Goal: Task Accomplishment & Management: Manage account settings

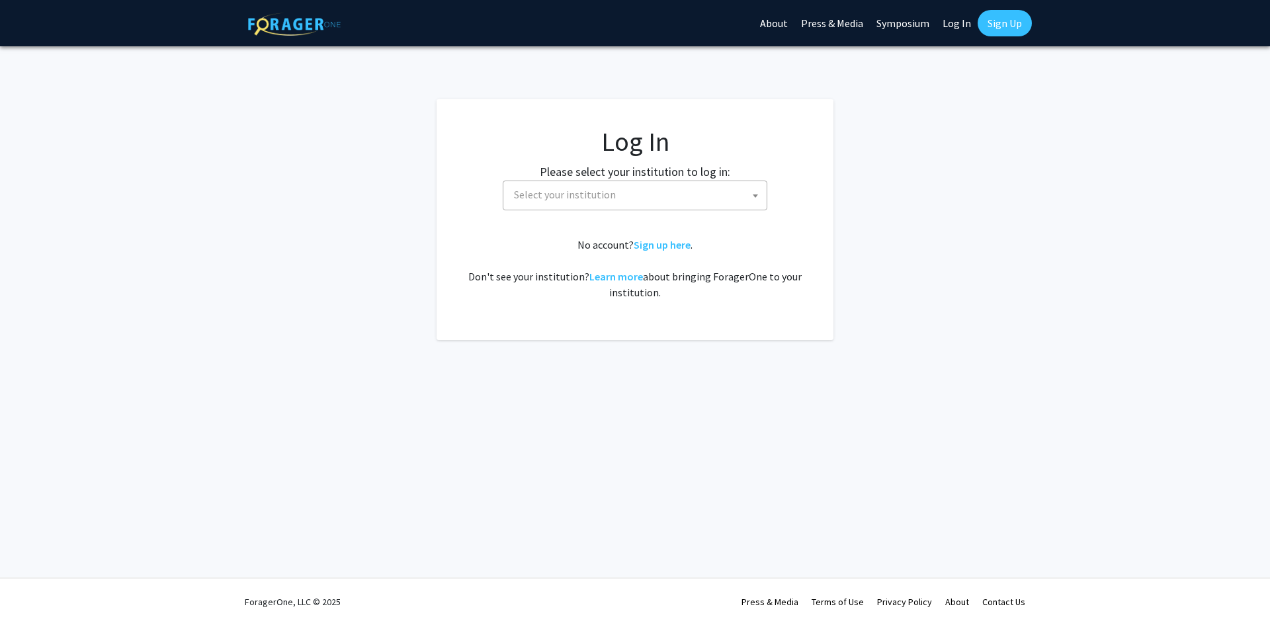
click at [563, 190] on span "Select your institution" at bounding box center [565, 194] width 102 height 13
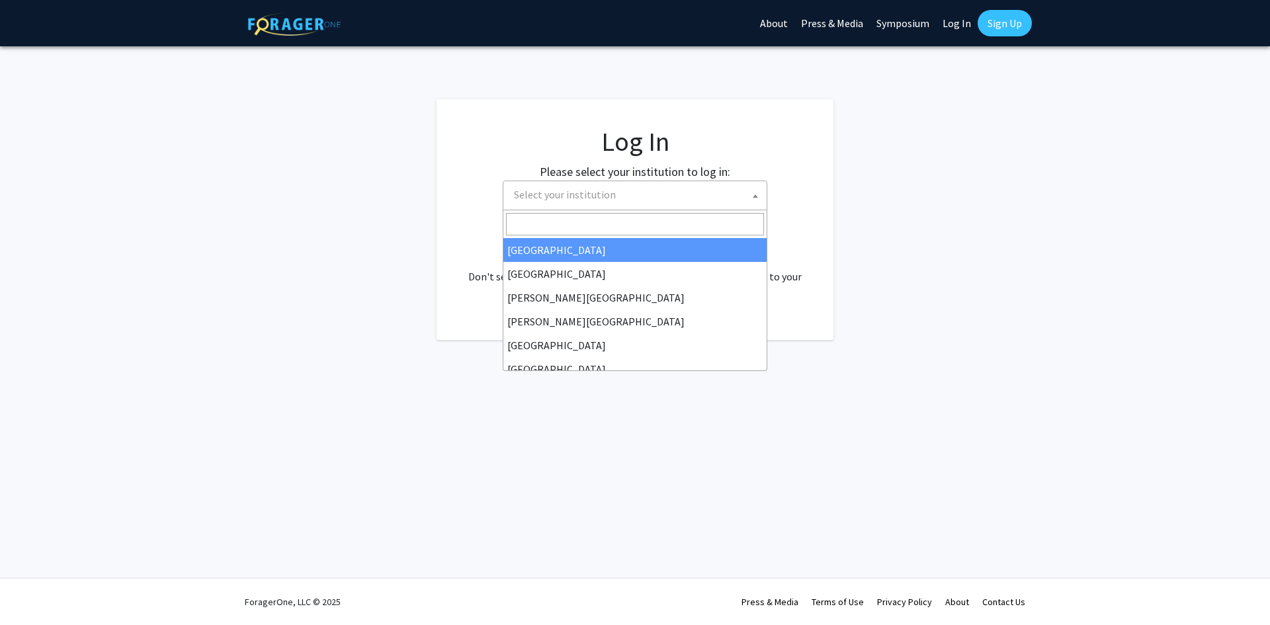
select select "34"
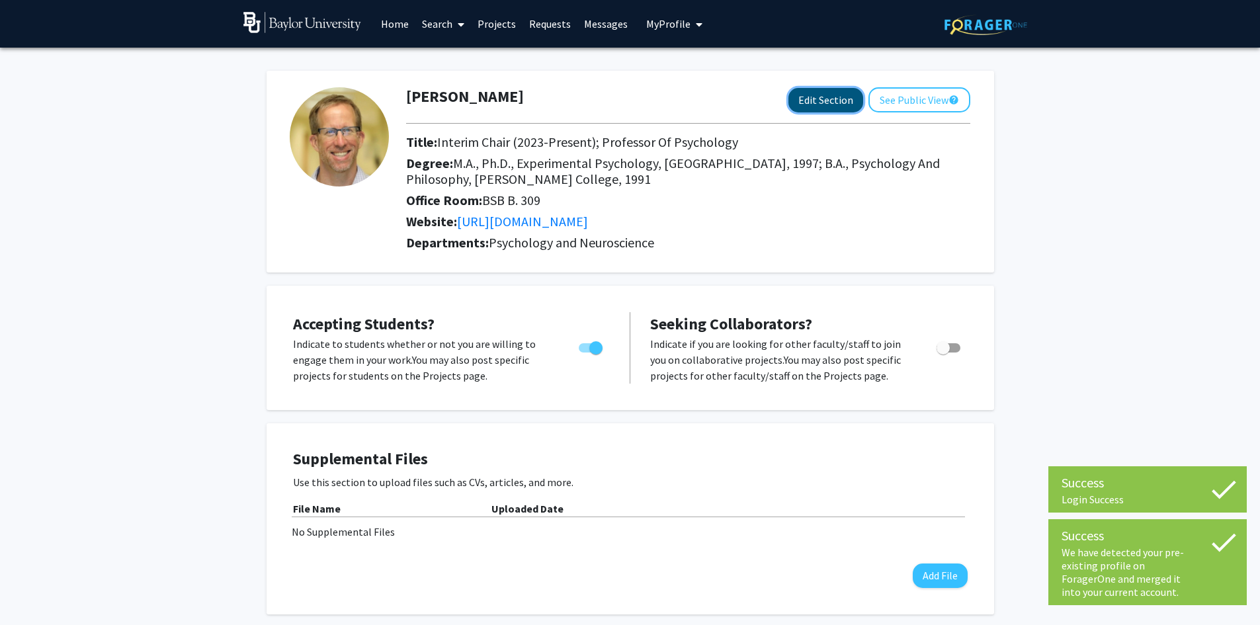
click at [827, 101] on button "Edit Section" at bounding box center [825, 100] width 75 height 24
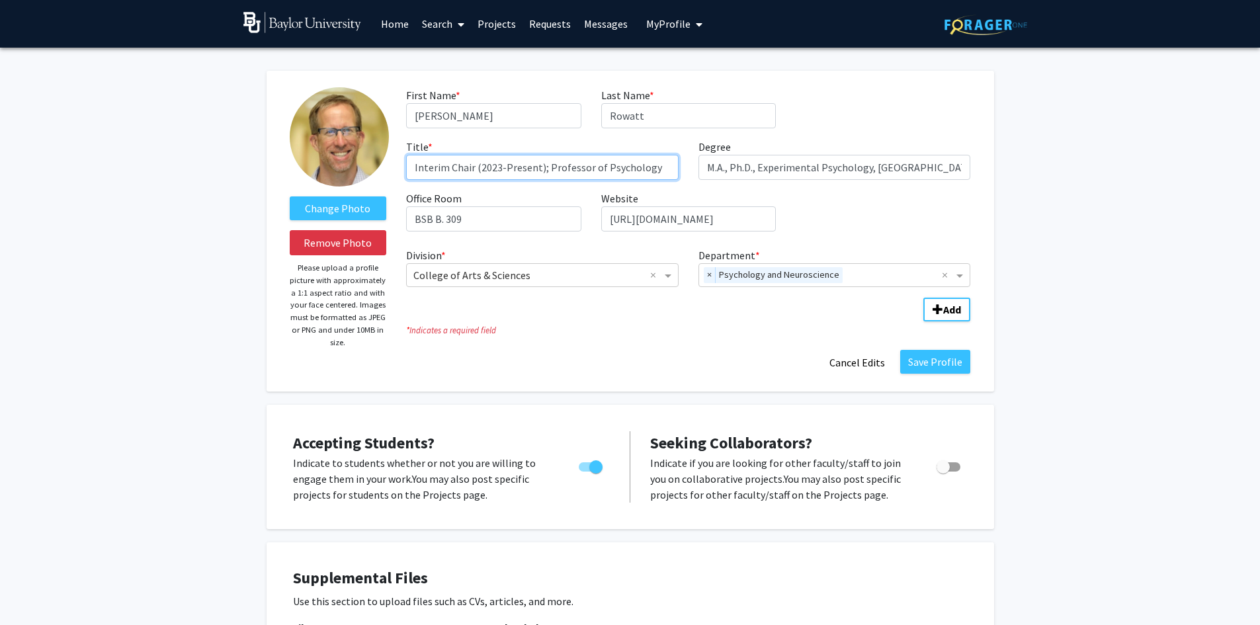
drag, startPoint x: 543, startPoint y: 169, endPoint x: 366, endPoint y: 169, distance: 177.2
click at [366, 169] on form "Change Photo Remove Photo Please upload a profile picture with approximately a …" at bounding box center [630, 231] width 701 height 288
type input "Professor of Psychology"
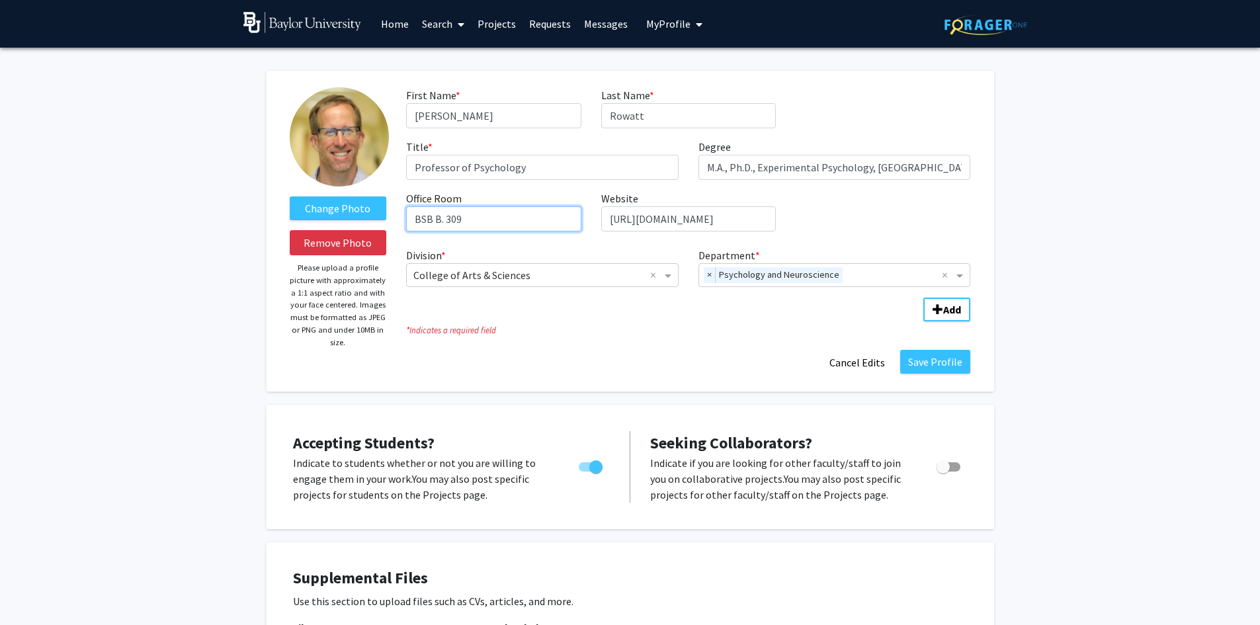
click at [473, 220] on input "BSB B. 309" at bounding box center [493, 218] width 175 height 25
type input "BSB A.317"
click at [926, 360] on button "Save Profile" at bounding box center [935, 362] width 70 height 24
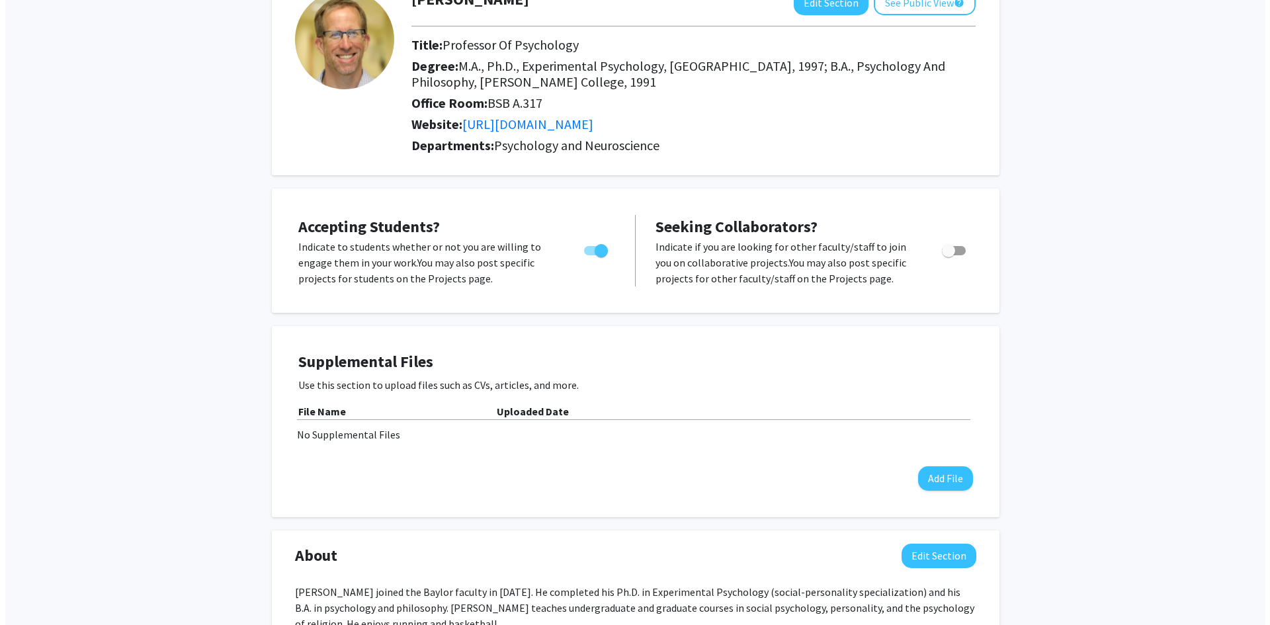
scroll to position [132, 0]
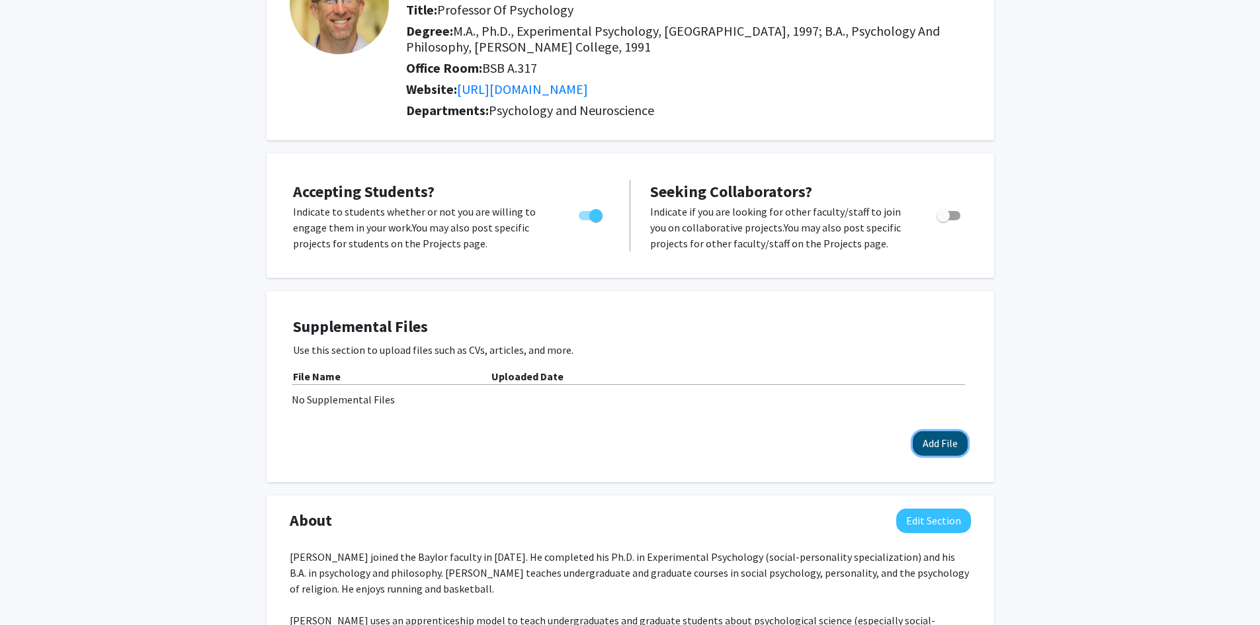
click at [940, 447] on button "Add File" at bounding box center [940, 443] width 55 height 24
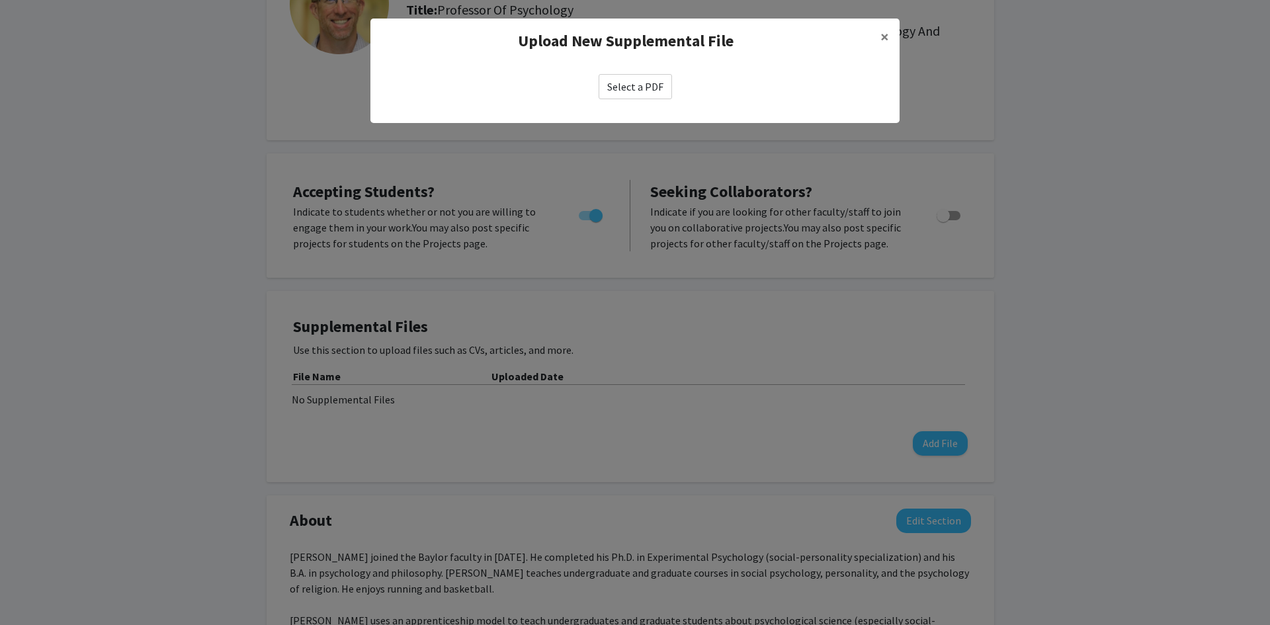
click at [634, 91] on label "Select a PDF" at bounding box center [634, 86] width 73 height 25
click at [0, 0] on input "Select a PDF" at bounding box center [0, 0] width 0 height 0
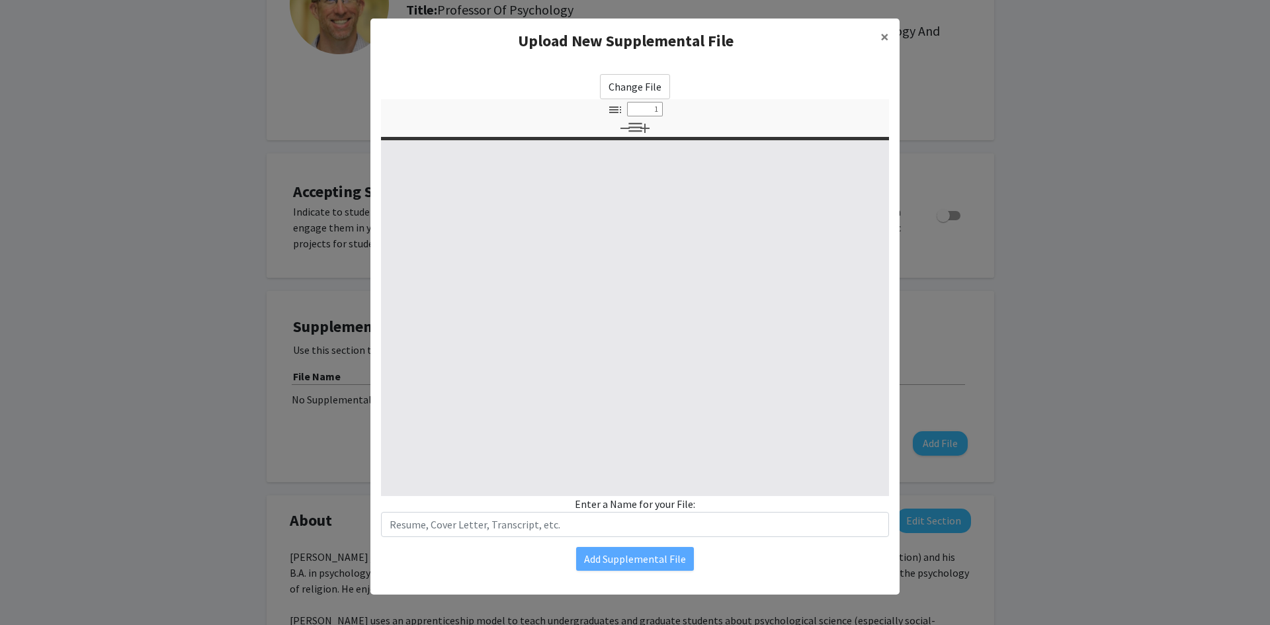
select select "custom"
type input "0"
select select "custom"
type input "1"
select select "auto"
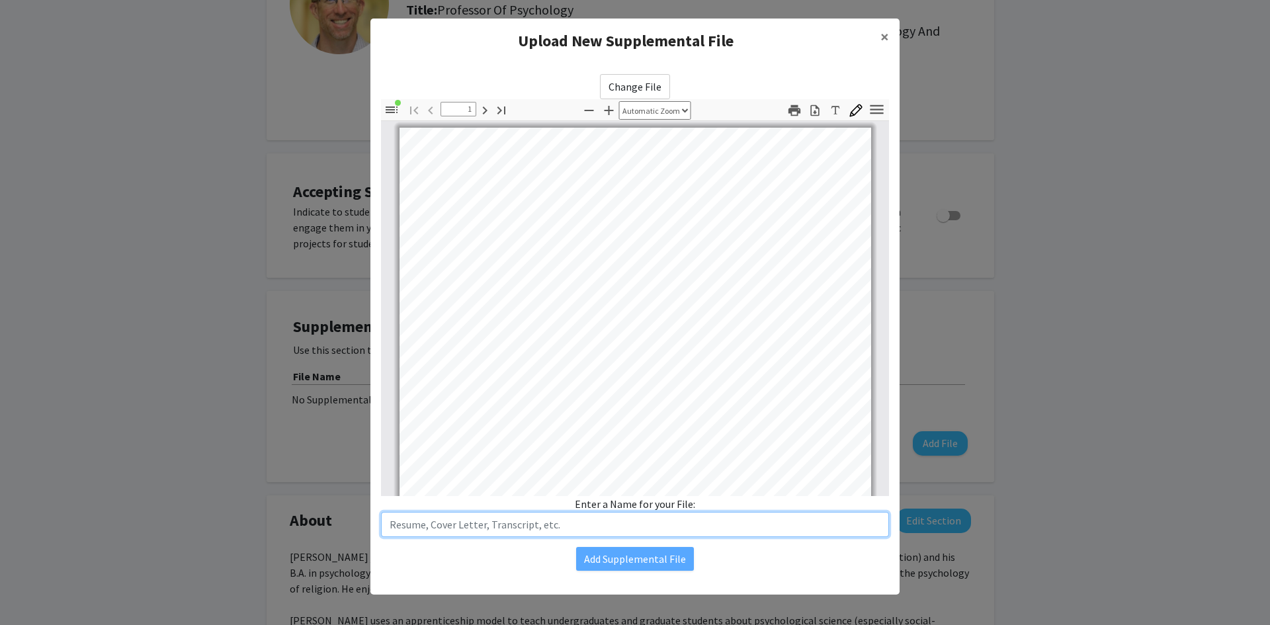
click at [559, 529] on input "text" at bounding box center [635, 524] width 508 height 25
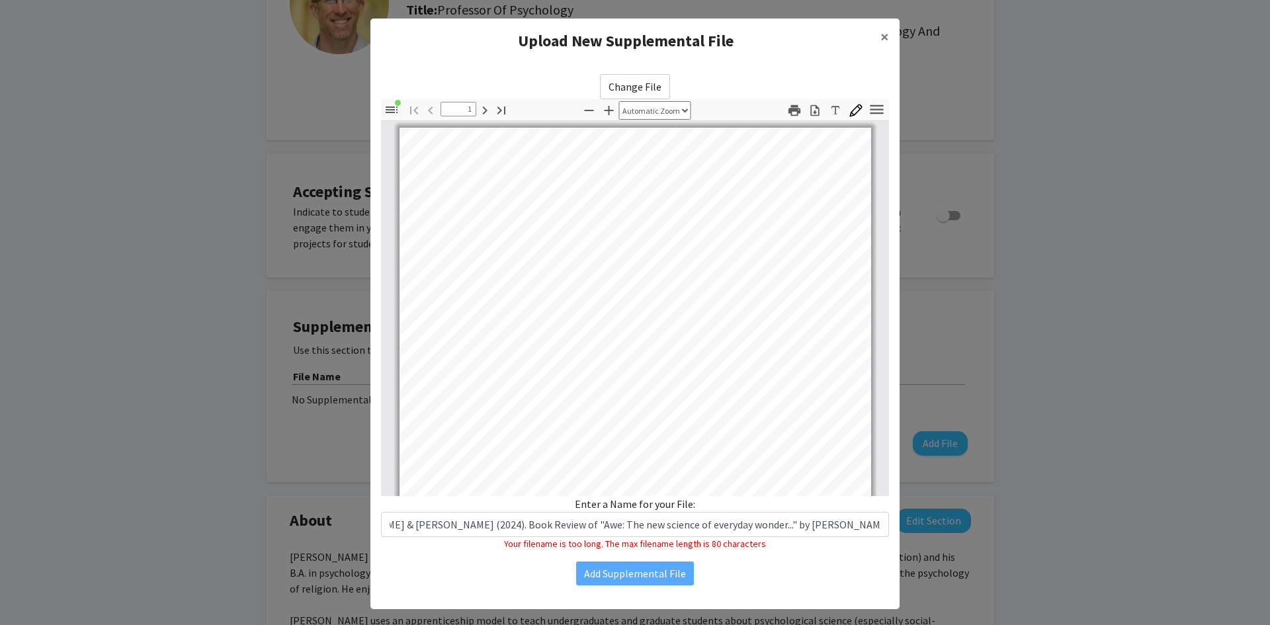
scroll to position [0, 0]
drag, startPoint x: 477, startPoint y: 633, endPoint x: 788, endPoint y: 561, distance: 319.1
click at [788, 561] on div "Change File Thumbnails Document Outline Attachments Layers Current Outline Item…" at bounding box center [634, 329] width 529 height 532
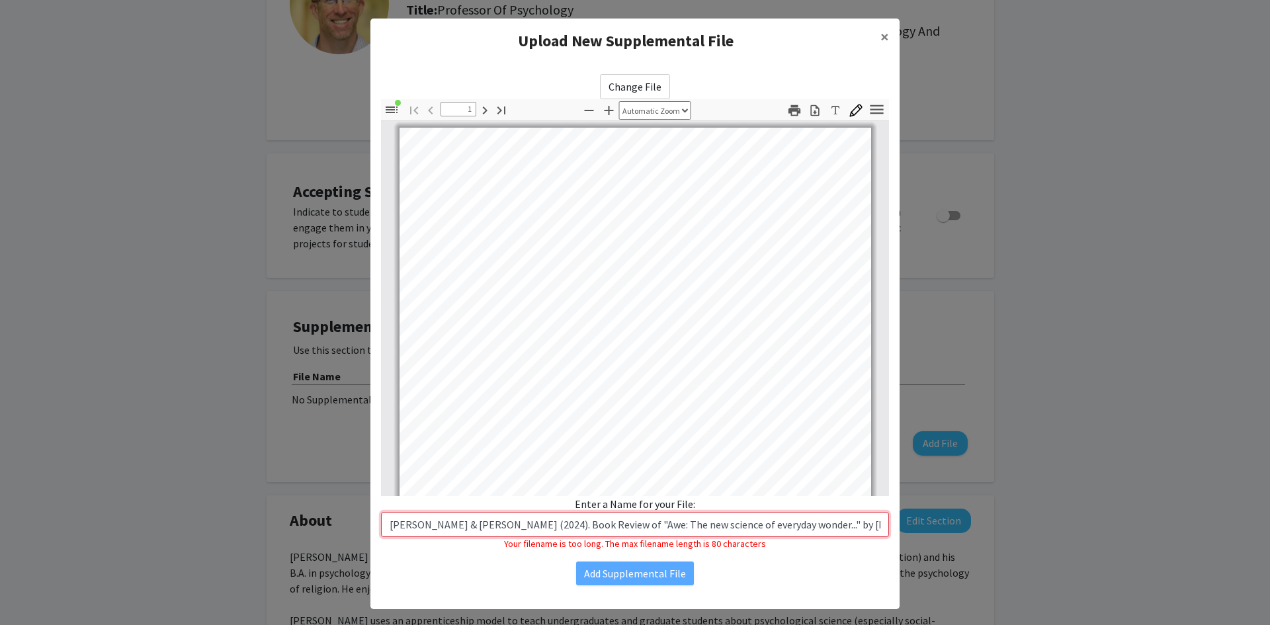
click at [419, 525] on input "[PERSON_NAME] & [PERSON_NAME] (2024). Book Review of "Awe: The new science of e…" at bounding box center [635, 524] width 508 height 25
click at [415, 525] on input "Marr& [PERSON_NAME] (2024). Book Review of "Awe: The new science of everyday wo…" at bounding box center [635, 524] width 508 height 25
click at [470, 526] on input "Marr&Rowatt, W. C. (2024). Book Review of "Awe: The new science of everyday won…" at bounding box center [635, 524] width 508 height 25
click at [474, 525] on input "Marr&Rowatt(2024). Book Review of "Awe: The new science of everyday wonder..." …" at bounding box center [635, 524] width 508 height 25
click at [564, 526] on input "Marr&Rowatt(2024)Book Review of "Awe: The new science of everyday wonder..." by…" at bounding box center [635, 524] width 508 height 25
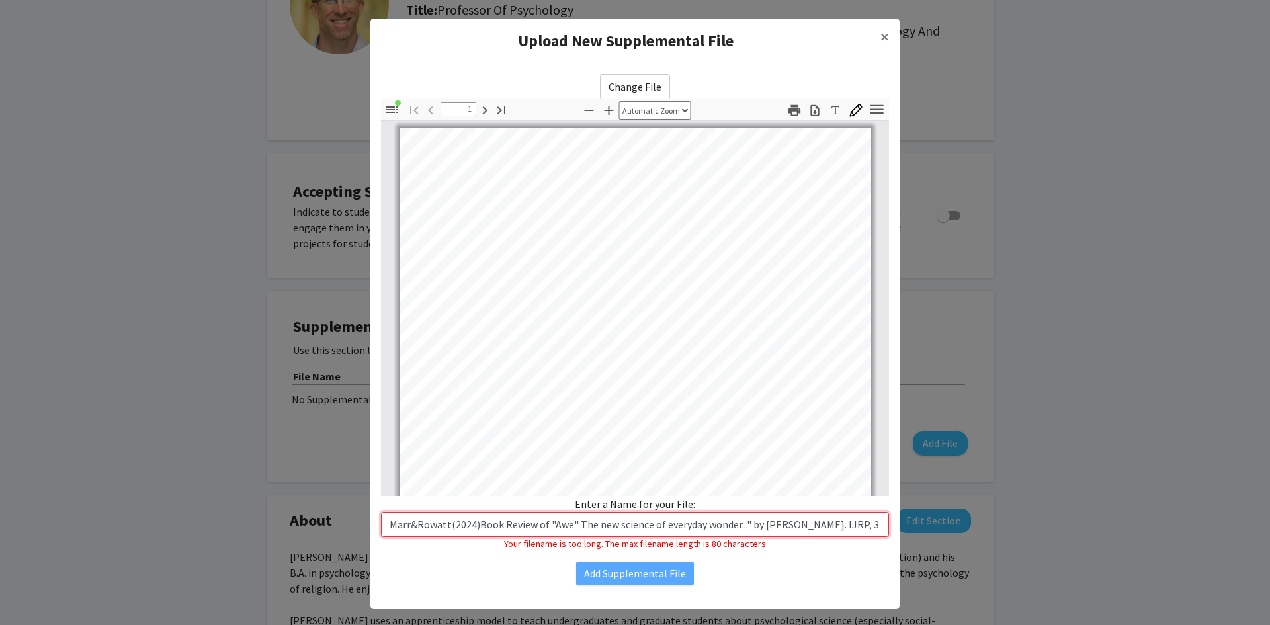
drag, startPoint x: 744, startPoint y: 521, endPoint x: 565, endPoint y: 521, distance: 178.6
click at [565, 521] on input "Marr&Rowatt(2024)Book Review of "Awe" The new science of everyday wonder..." by…" at bounding box center [635, 524] width 508 height 25
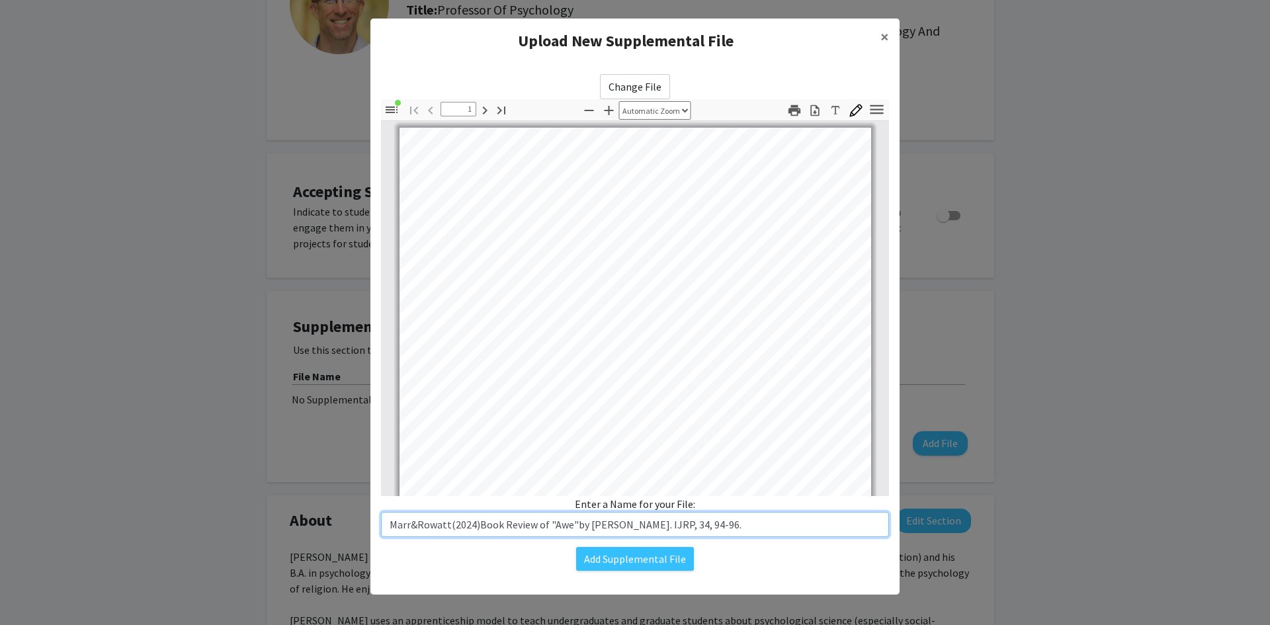
click at [581, 525] on input "Marr&Rowatt(2024)Book Review of "Awe"by [PERSON_NAME]. IJRP, 34, 94-96." at bounding box center [635, 524] width 508 height 25
drag, startPoint x: 649, startPoint y: 525, endPoint x: 669, endPoint y: 525, distance: 19.8
click at [669, 525] on input "Marr&Rowatt(2024)Book Review of "Awe"by [PERSON_NAME]. IJRP, 34, 94-96." at bounding box center [635, 524] width 508 height 25
click at [675, 525] on input "Marr&Rowatt(2024)Book Review of "Awe"by [PERSON_NAME]. IJRP, 34, 94-96." at bounding box center [635, 524] width 508 height 25
click at [699, 525] on input "Marr&Rowatt(2024)Book Review of "Awe"by [PERSON_NAME]. IJRP, Vol34, 94-96." at bounding box center [635, 524] width 508 height 25
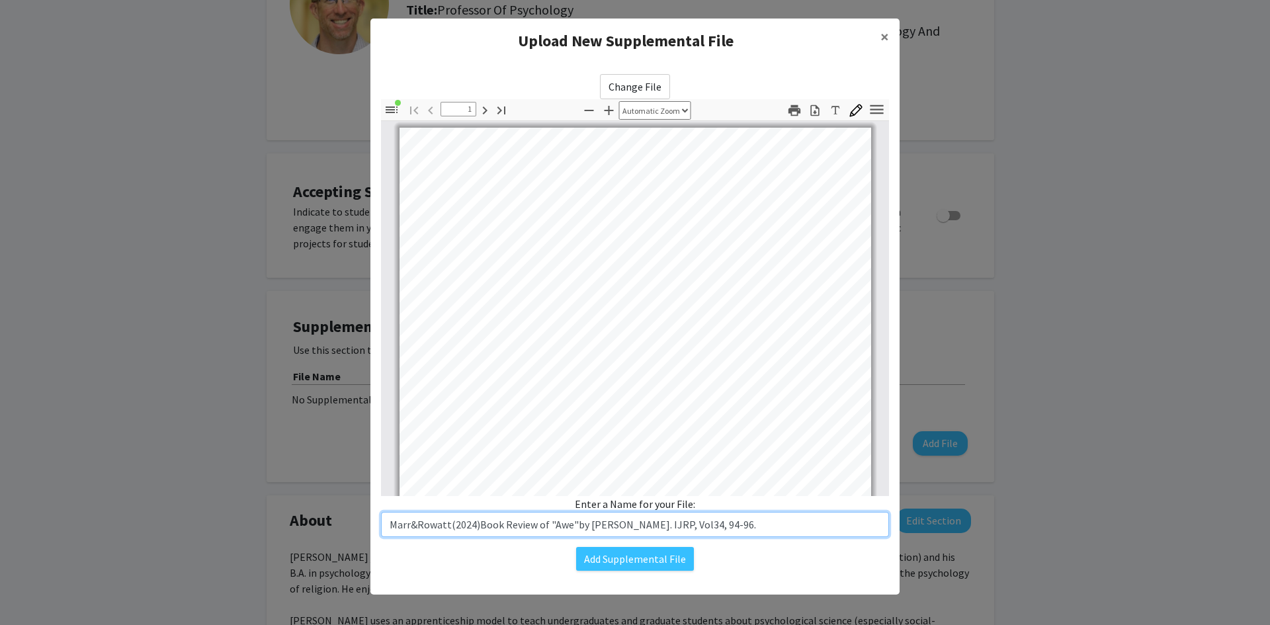
click at [702, 524] on input "Marr&Rowatt(2024)Book Review of "Awe"by [PERSON_NAME]. IJRP, Vol34, 94-96." at bounding box center [635, 524] width 508 height 25
type input "Marr&Rowatt(2024)Book Review of "Awe"by [PERSON_NAME]. IJRP, Vol34, pp94-96."
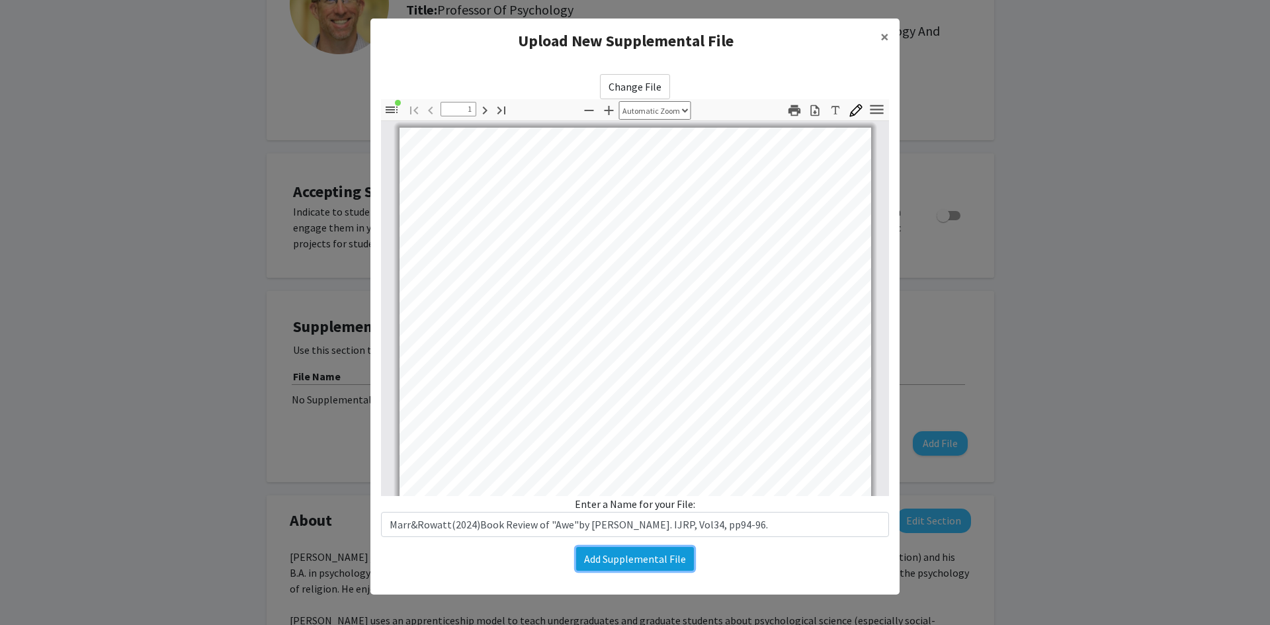
click at [656, 558] on button "Add Supplemental File" at bounding box center [635, 559] width 118 height 24
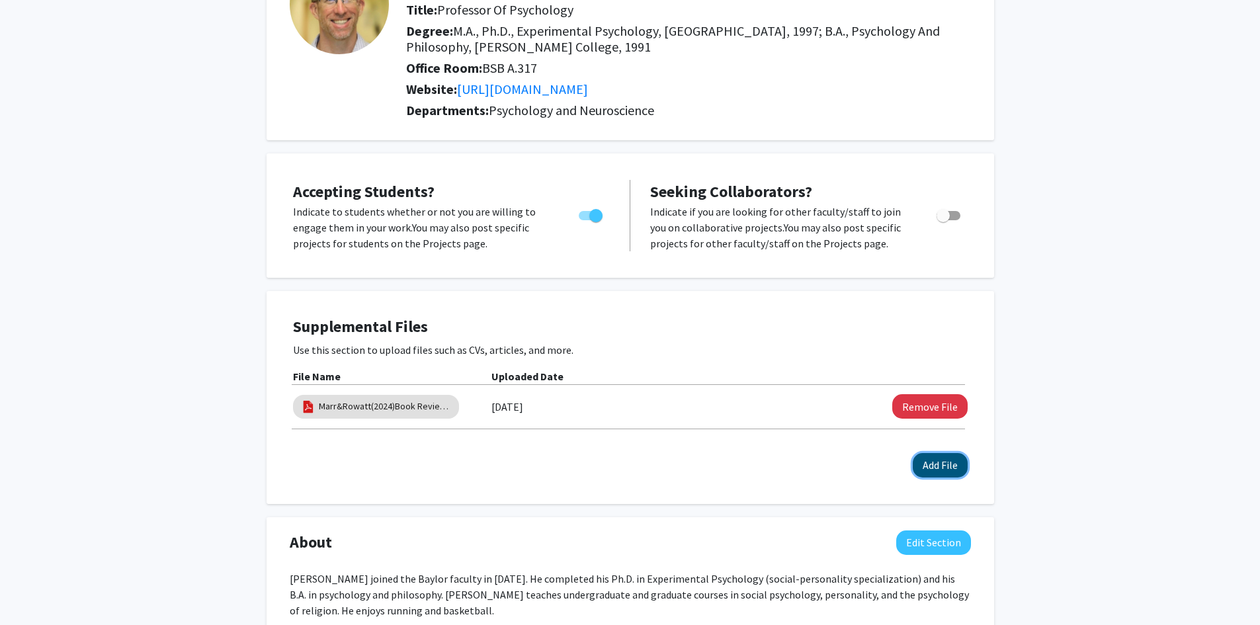
click at [938, 467] on button "Add File" at bounding box center [940, 465] width 55 height 24
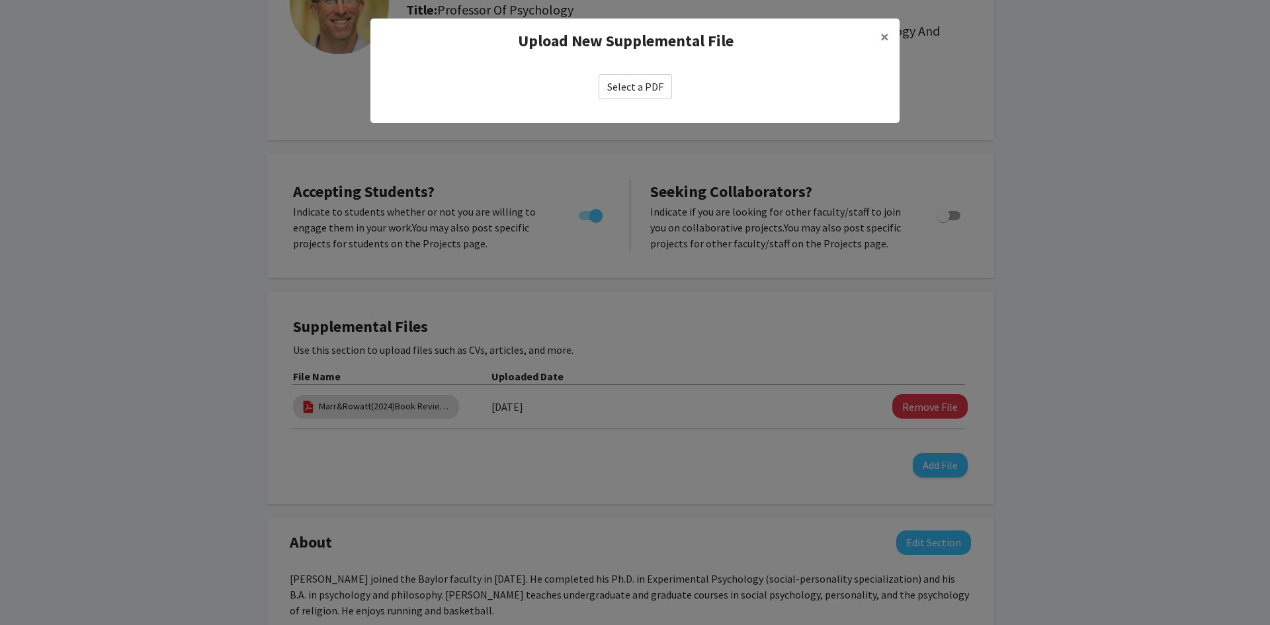
click at [647, 92] on label "Select a PDF" at bounding box center [634, 86] width 73 height 25
click at [0, 0] on input "Select a PDF" at bounding box center [0, 0] width 0 height 0
select select "custom"
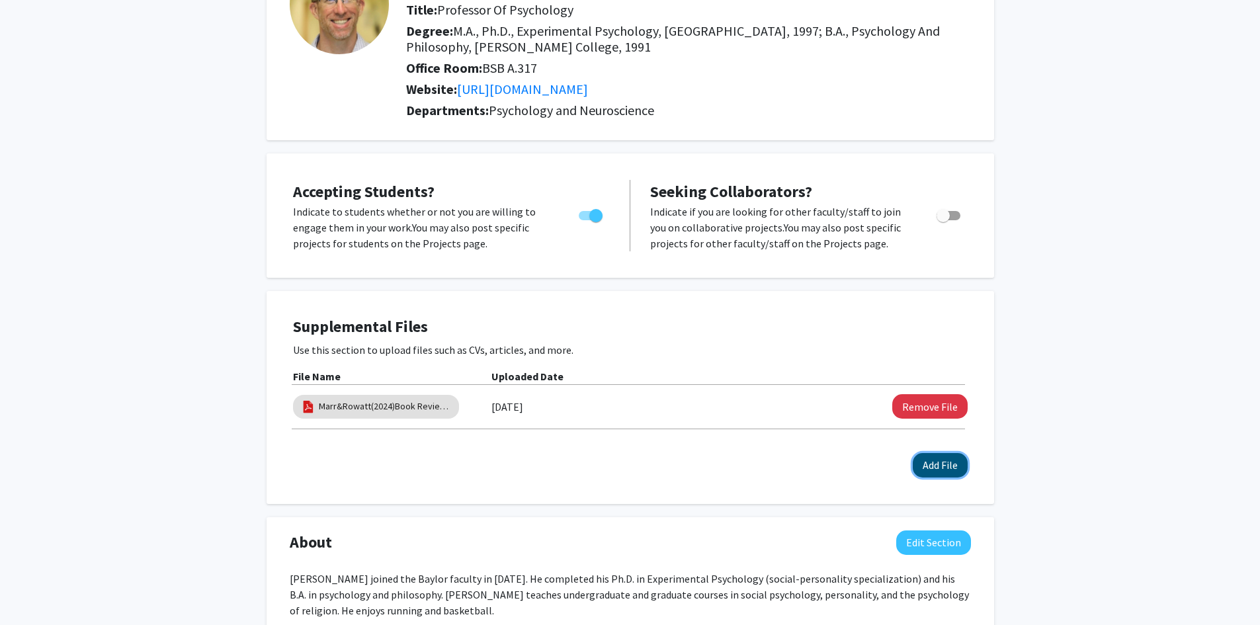
click at [948, 464] on button "Add File" at bounding box center [940, 465] width 55 height 24
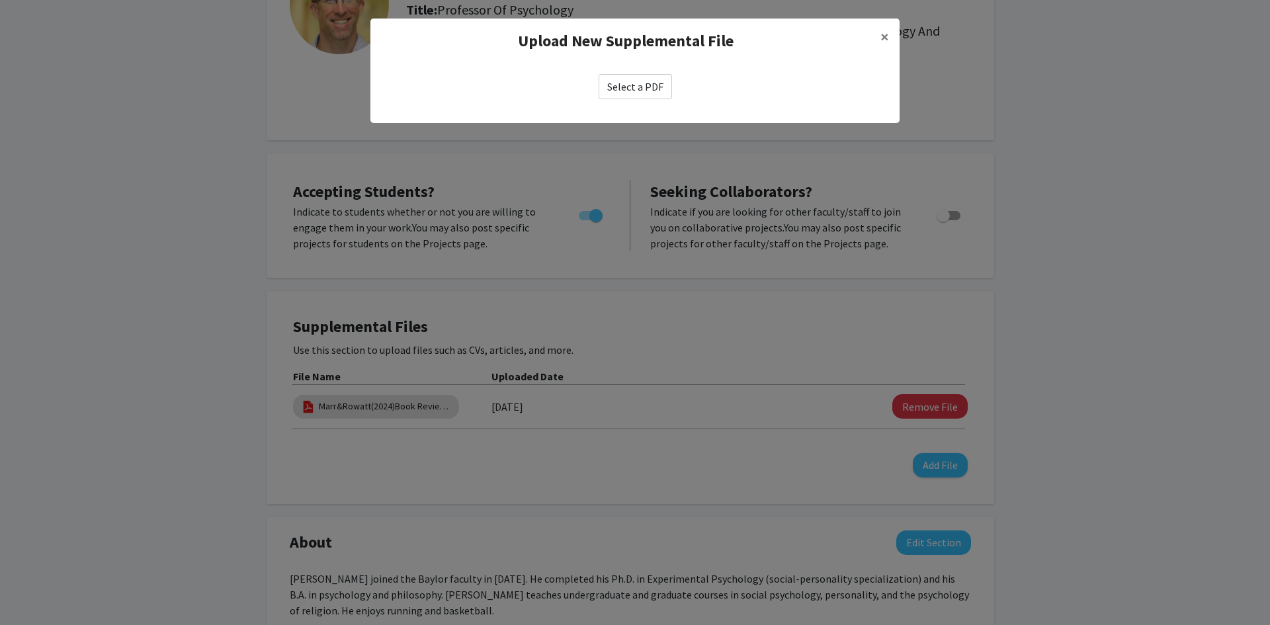
click at [627, 96] on label "Select a PDF" at bounding box center [634, 86] width 73 height 25
click at [0, 0] on input "Select a PDF" at bounding box center [0, 0] width 0 height 0
select select "custom"
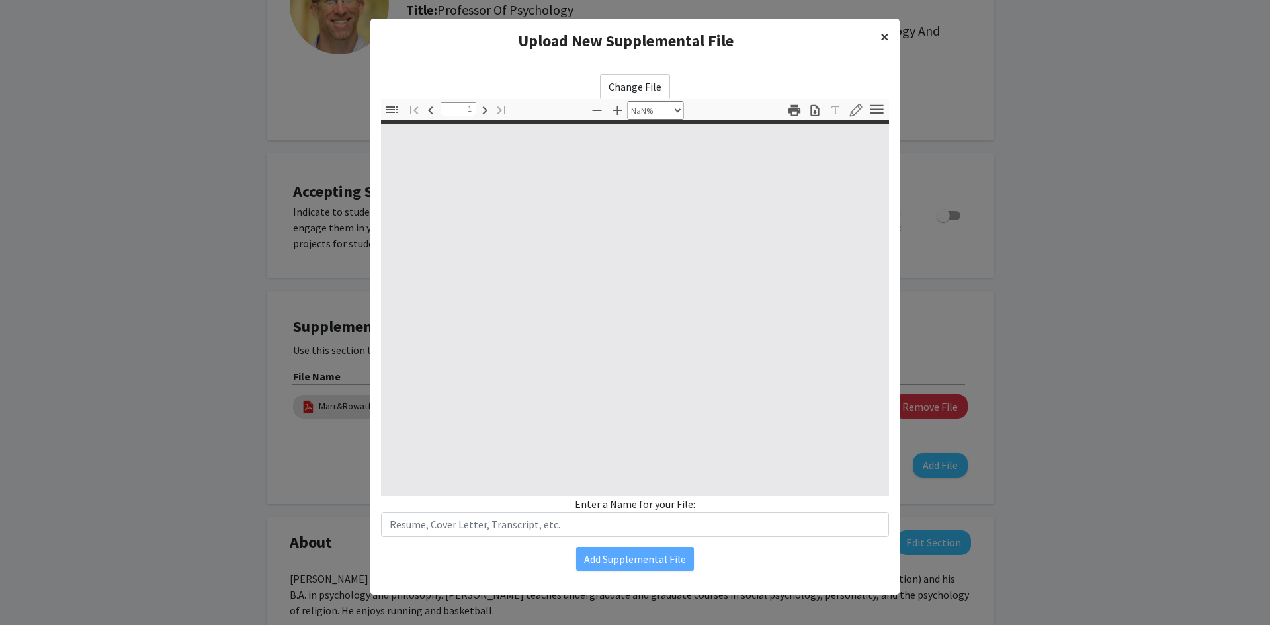
click at [880, 35] on span "×" at bounding box center [884, 36] width 9 height 21
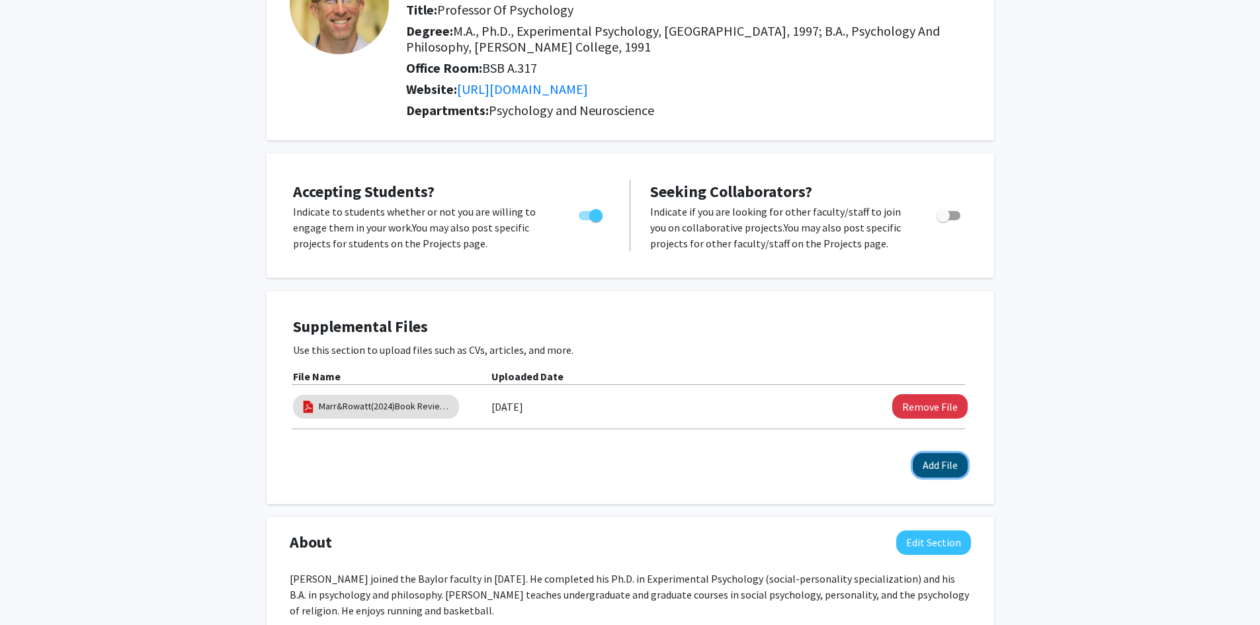
click at [940, 467] on button "Add File" at bounding box center [940, 465] width 55 height 24
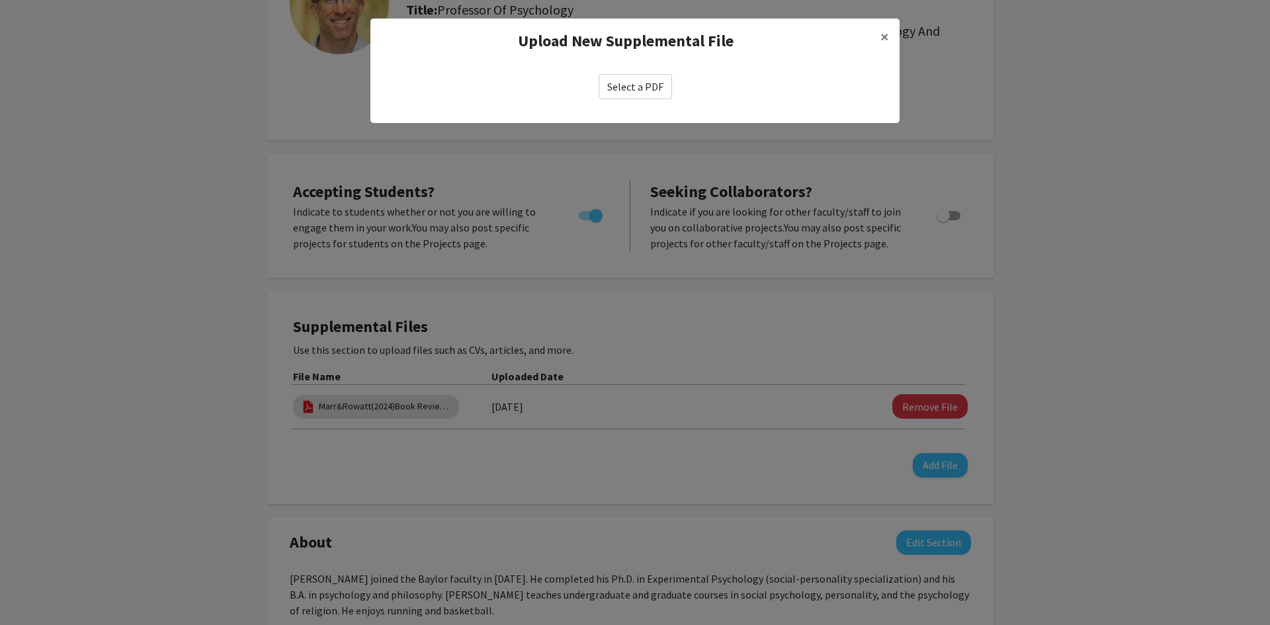
click at [638, 85] on label "Select a PDF" at bounding box center [634, 86] width 73 height 25
click at [0, 0] on input "Select a PDF" at bounding box center [0, 0] width 0 height 0
select select "custom"
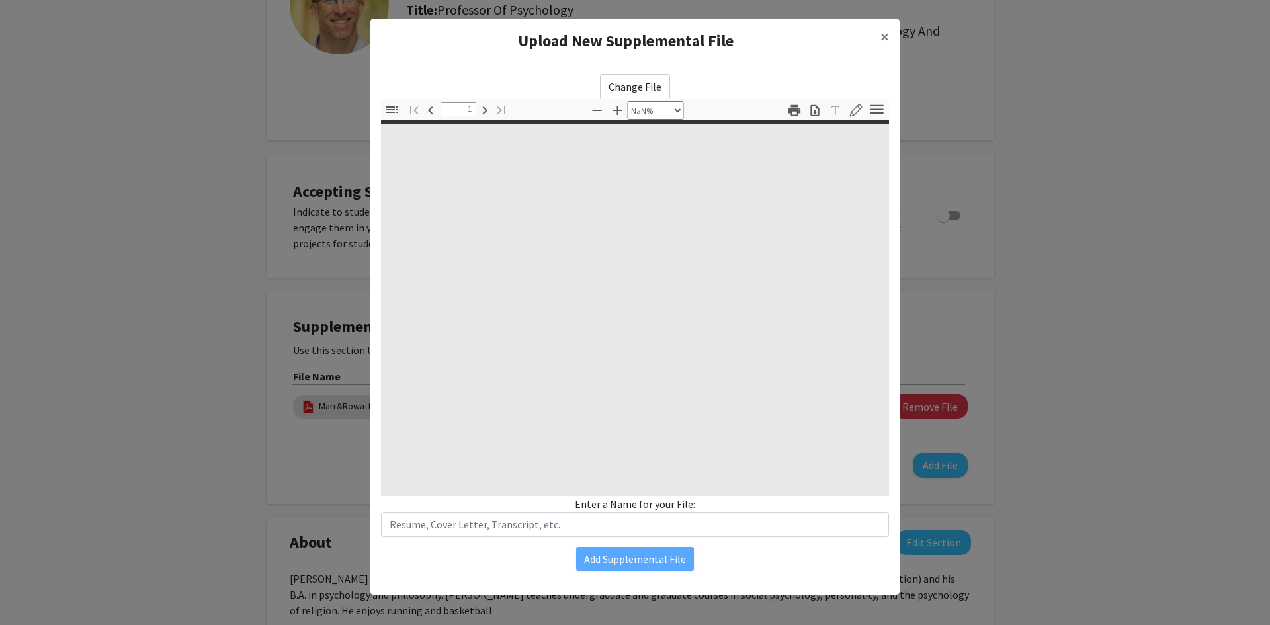
scroll to position [1, 0]
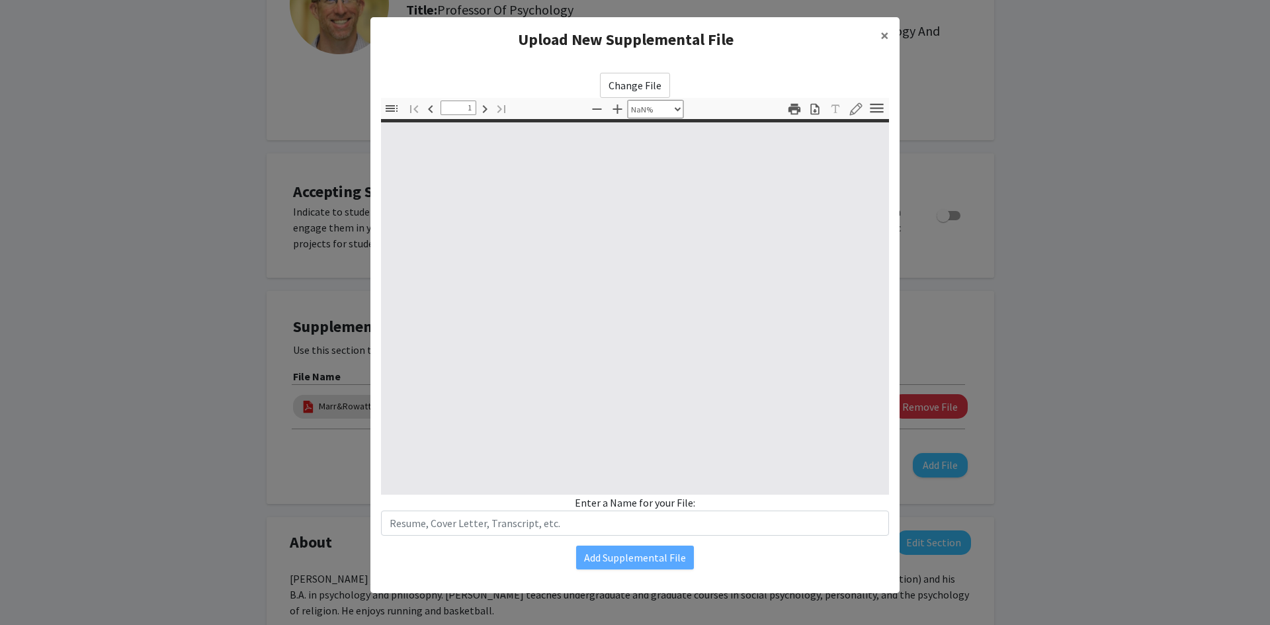
type input "0"
select select "custom"
type input "1"
select select "auto"
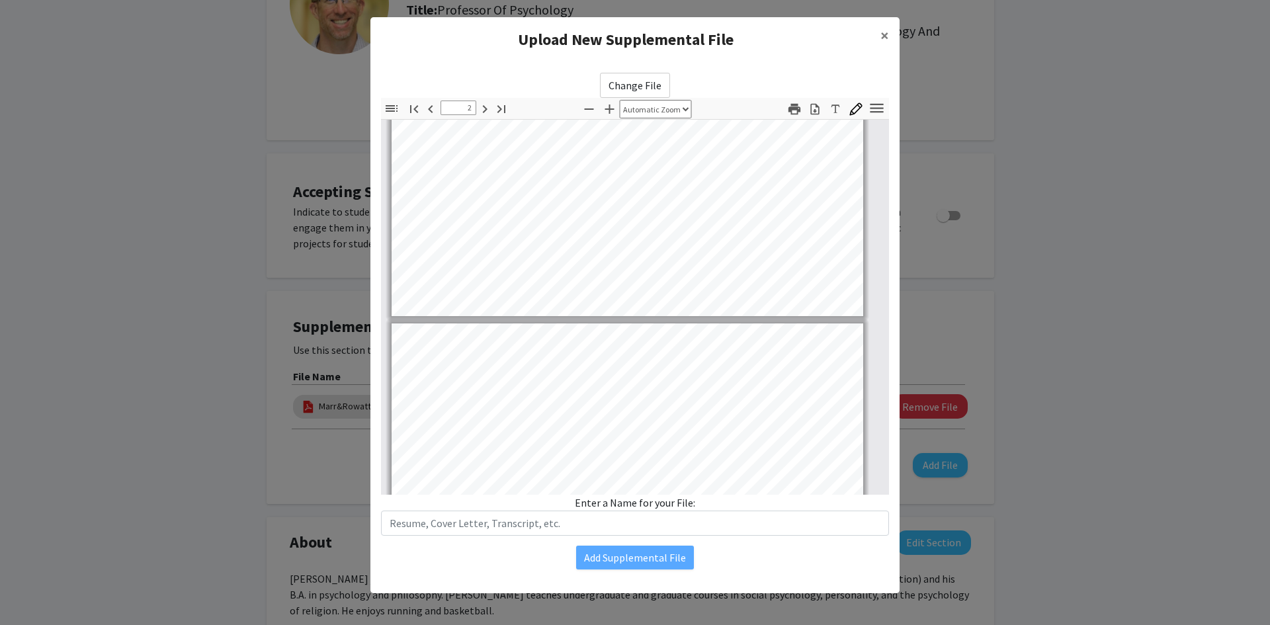
type input "1"
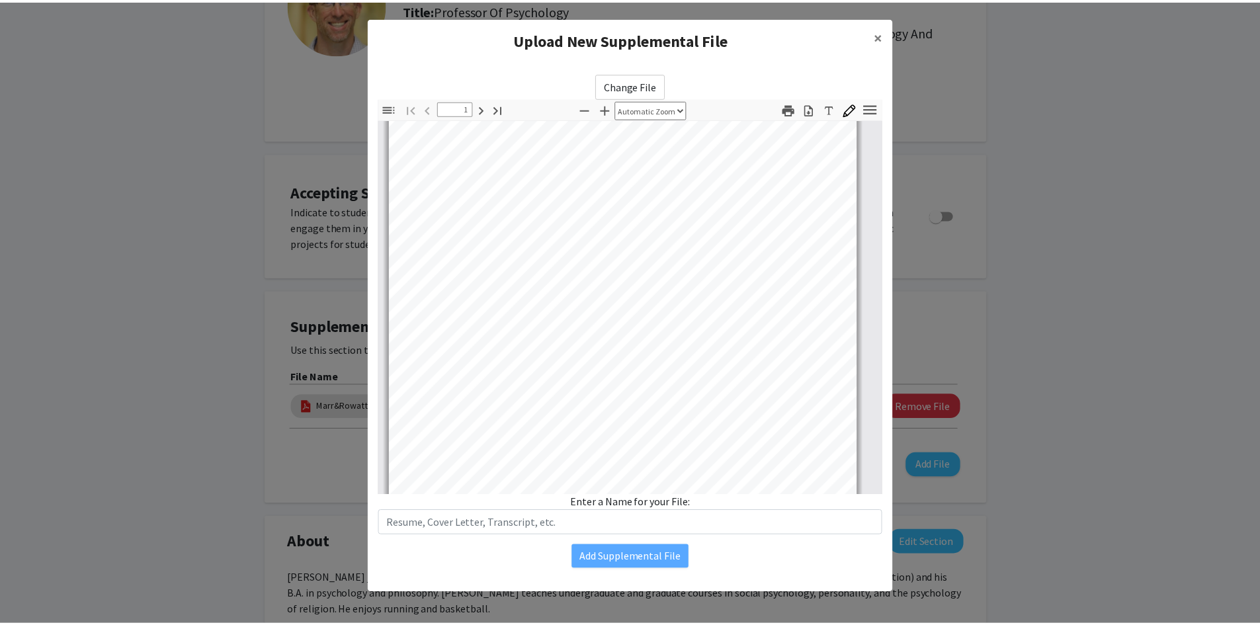
scroll to position [0, 8]
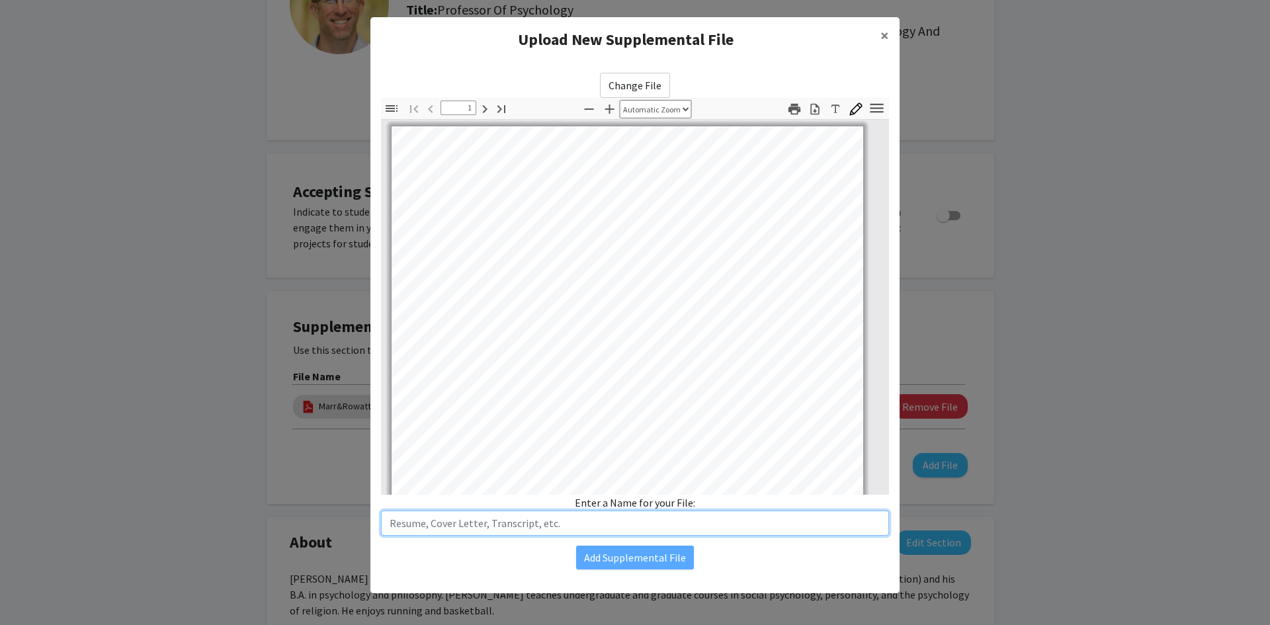
click at [476, 519] on input "text" at bounding box center [635, 523] width 508 height 25
type input "Rowatt_etal_inpress_Structure_of_Religion_Spirituality_PRS"
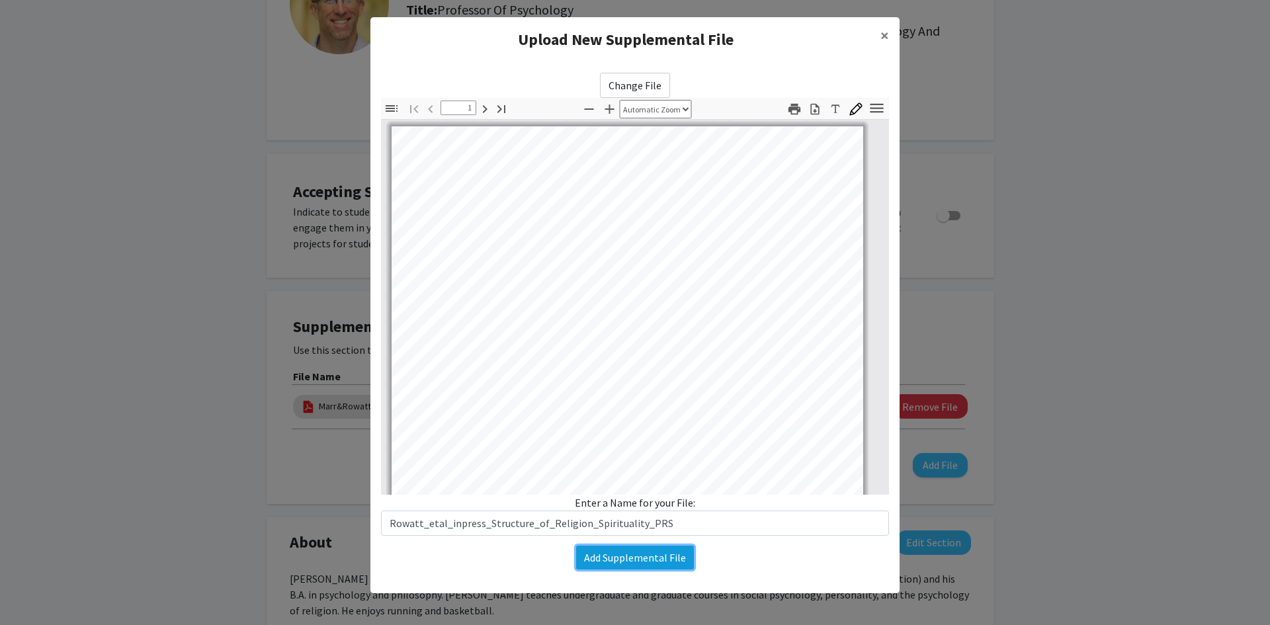
click at [595, 556] on button "Add Supplemental File" at bounding box center [635, 558] width 118 height 24
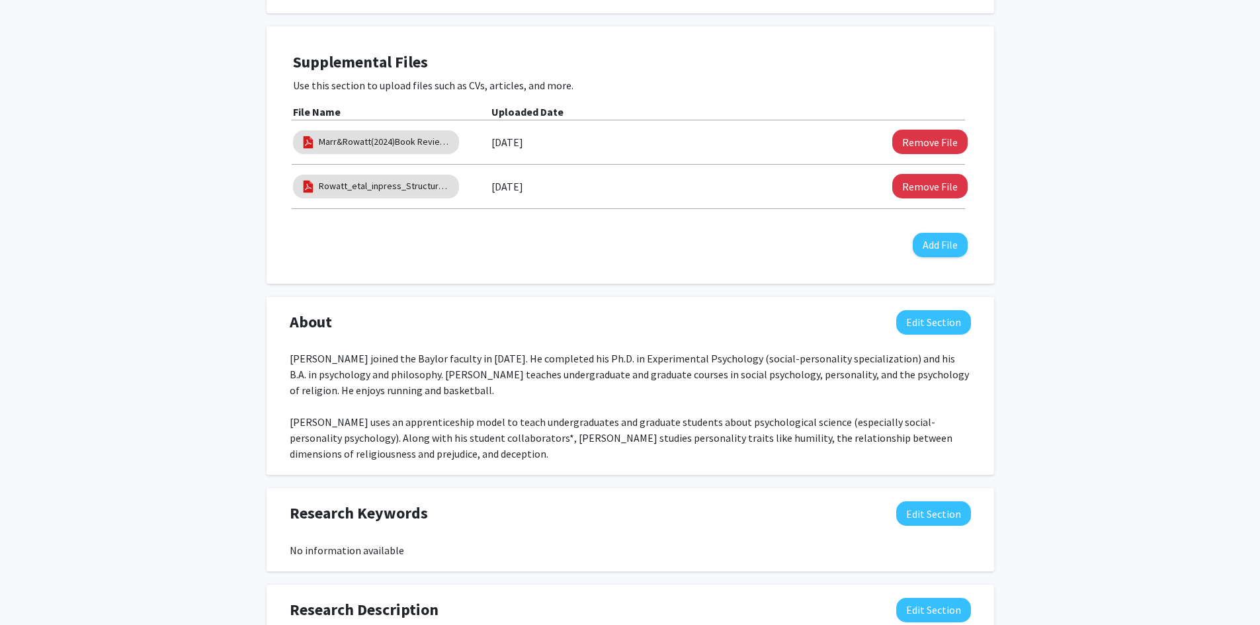
scroll to position [463, 0]
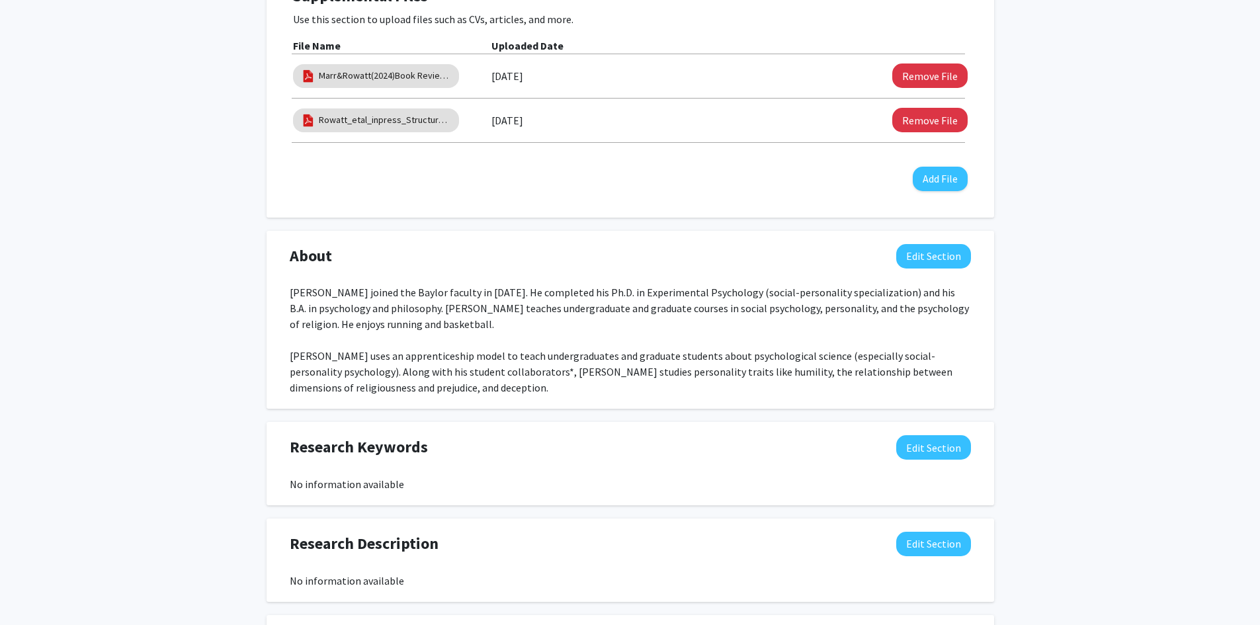
click at [510, 373] on div "[PERSON_NAME] joined the Baylor faculty in [DATE]. He completed his Ph.D. in Ex…" at bounding box center [630, 339] width 681 height 111
click at [940, 252] on button "Edit Section" at bounding box center [933, 256] width 75 height 24
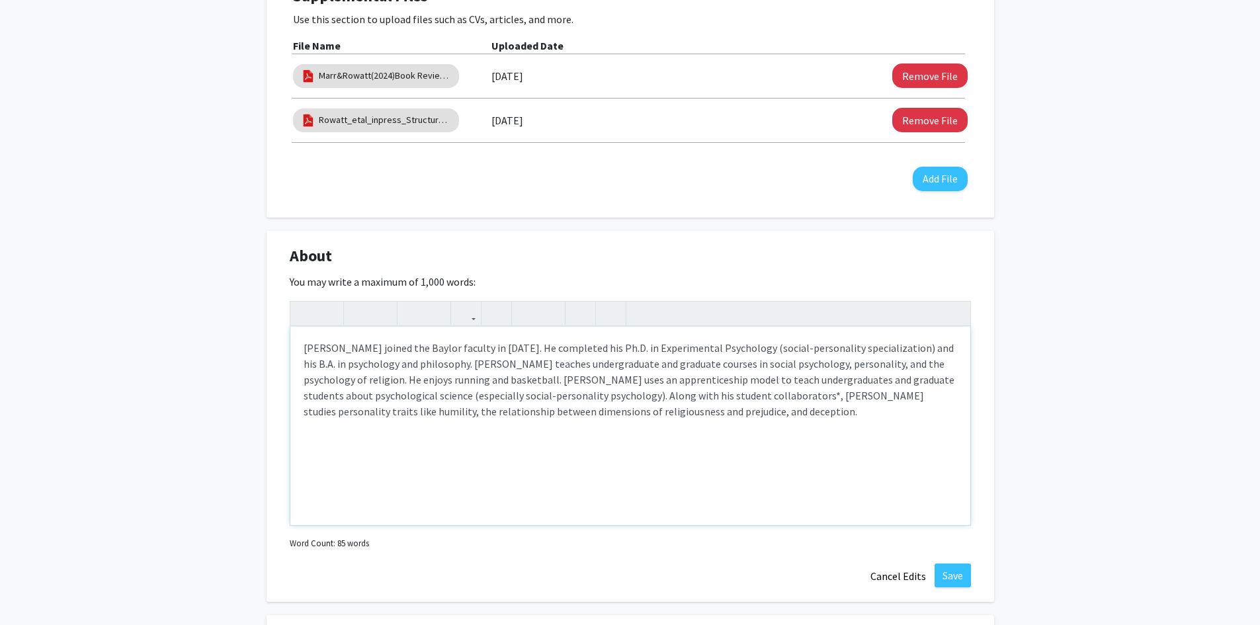
click at [753, 392] on div "[PERSON_NAME] joined the Baylor faculty in [DATE]. He completed his Ph.D. in Ex…" at bounding box center [630, 426] width 680 height 198
click at [651, 399] on div "[PERSON_NAME] joined the Baylor faculty in [DATE]. He completed his Ph.D. in Ex…" at bounding box center [630, 426] width 680 height 198
click at [846, 401] on div "[PERSON_NAME] joined the Baylor faculty in [DATE]. He completed his Ph.D. in Ex…" at bounding box center [630, 426] width 680 height 198
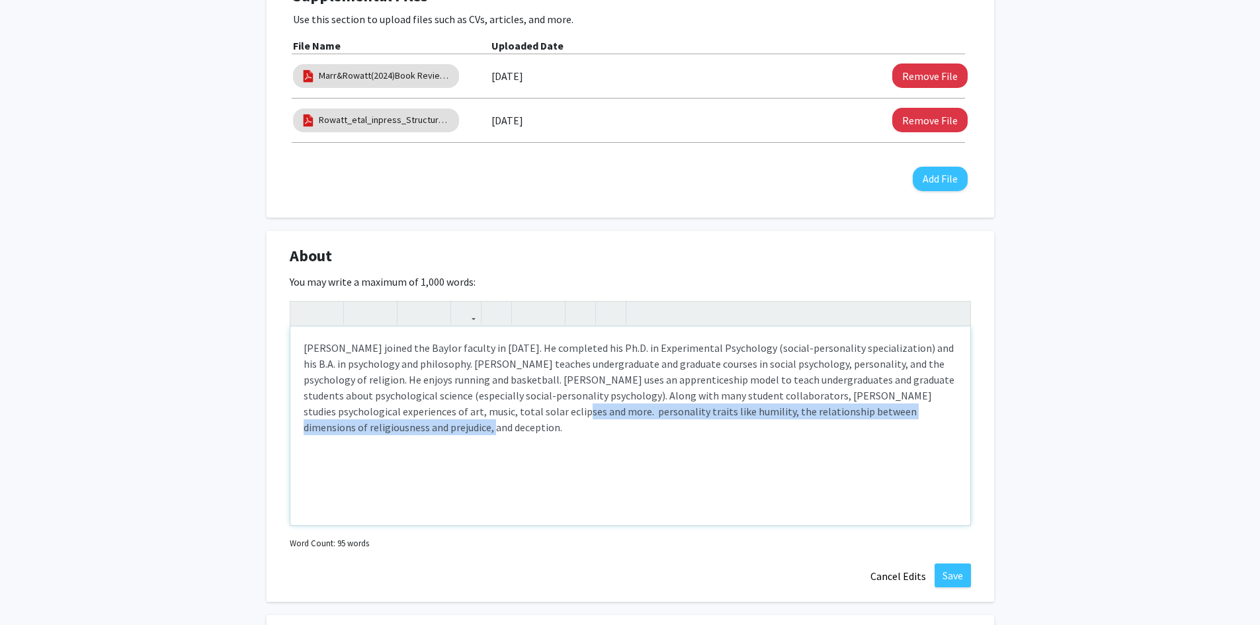
drag, startPoint x: 550, startPoint y: 411, endPoint x: 562, endPoint y: 423, distance: 17.3
click at [562, 423] on div "[PERSON_NAME] joined the Baylor faculty in [DATE]. He completed his Ph.D. in Ex…" at bounding box center [630, 426] width 680 height 198
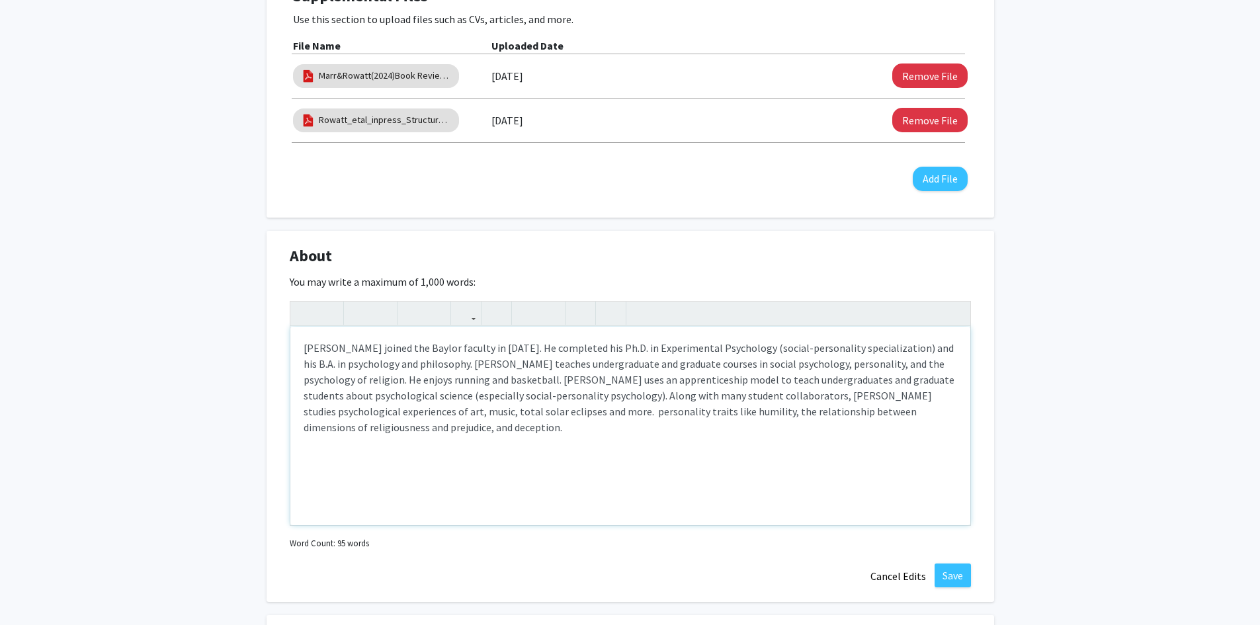
type textarea "[PERSON_NAME] joined the Baylor faculty in [DATE]. He completed his Ph.D. in Ex…"
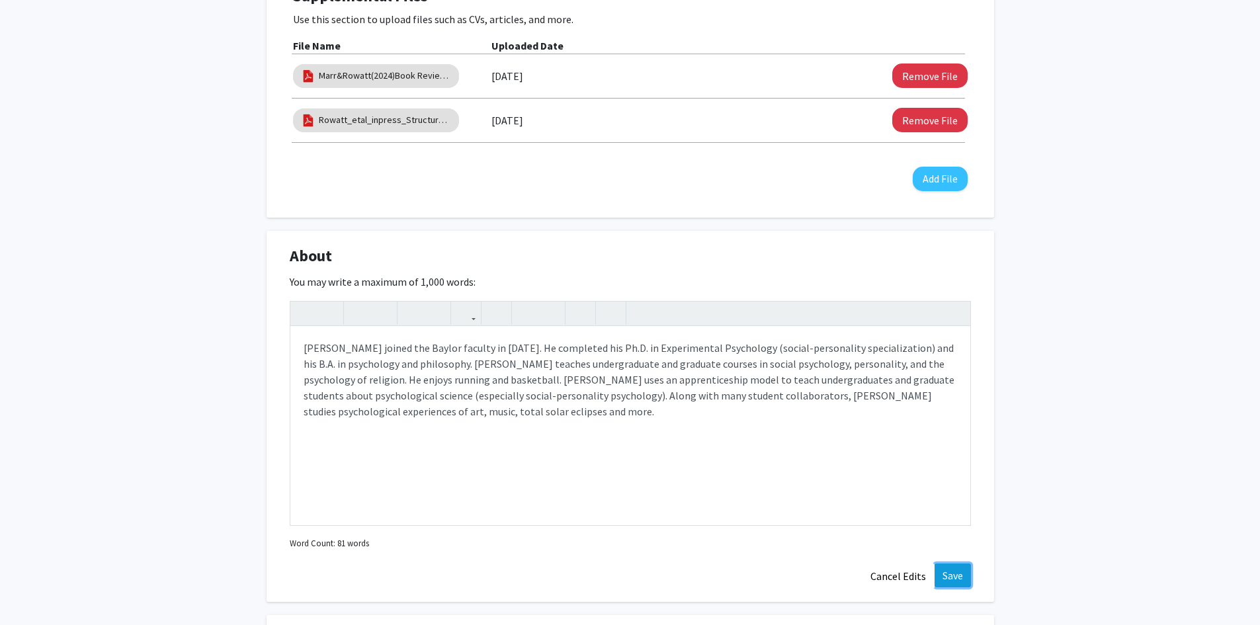
click at [954, 573] on button "Save" at bounding box center [952, 575] width 36 height 24
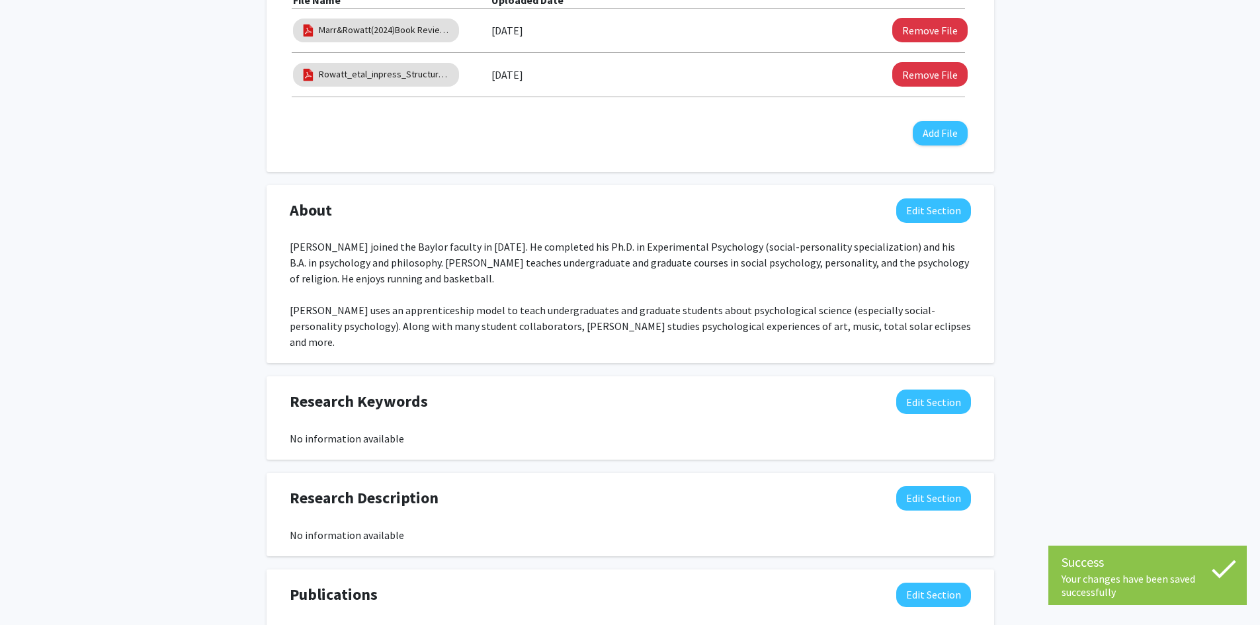
scroll to position [595, 0]
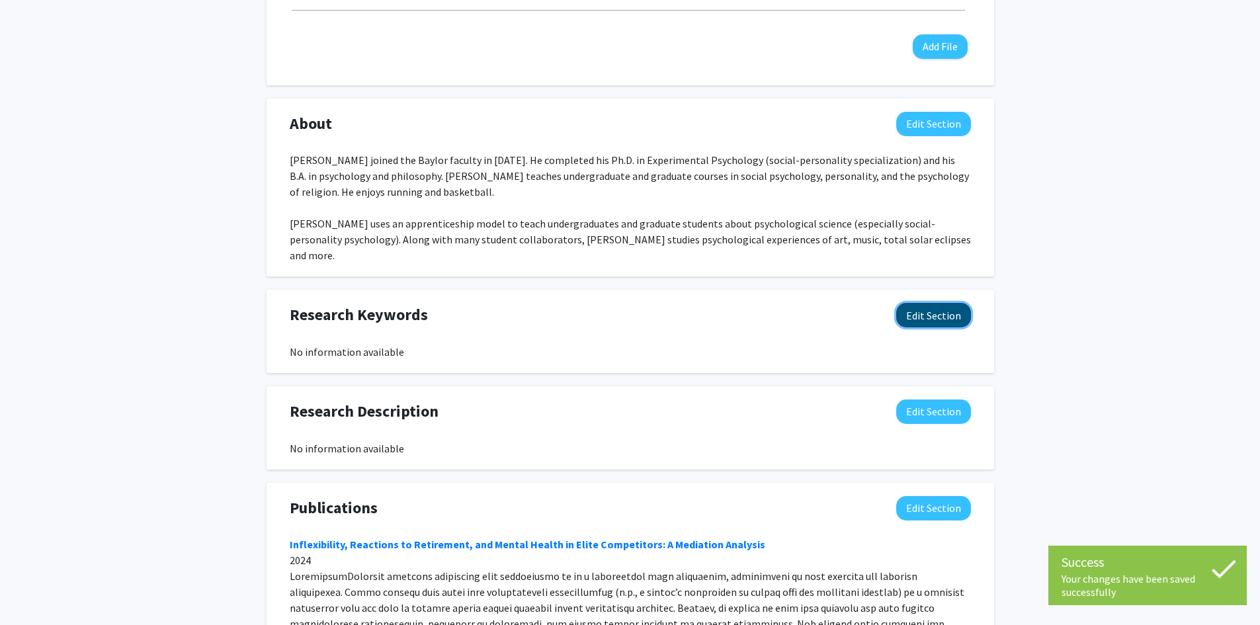
click at [917, 303] on button "Edit Section" at bounding box center [933, 315] width 75 height 24
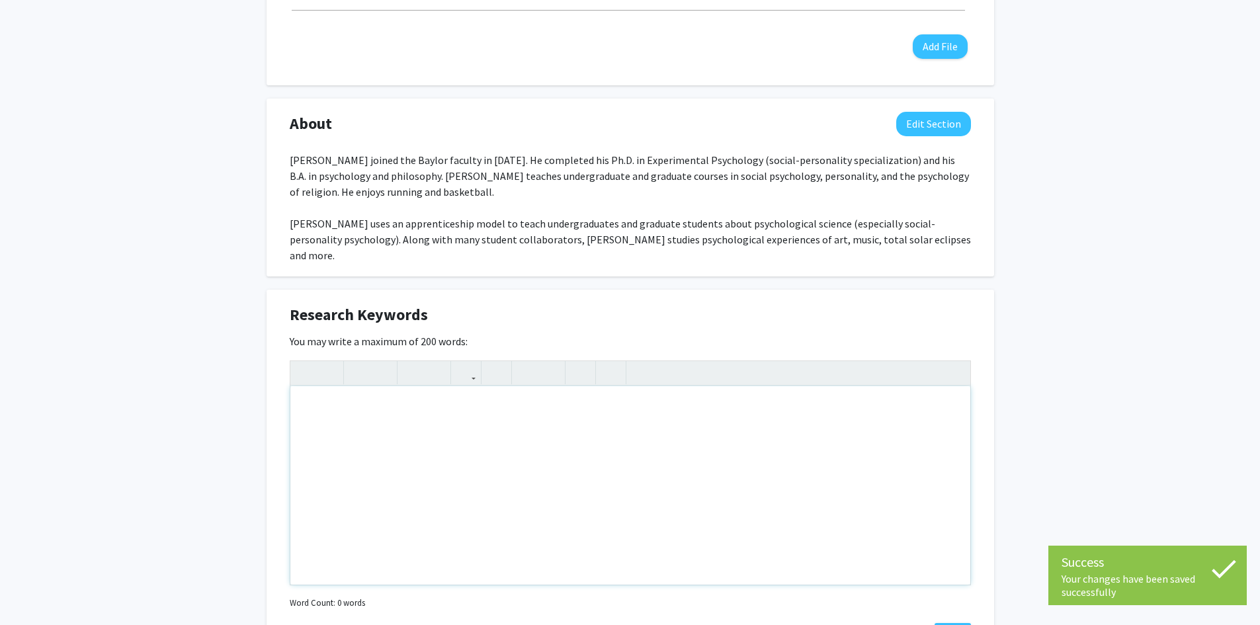
click at [427, 393] on div "Note to users with screen readers: Please deactivate our accessibility plugin f…" at bounding box center [630, 485] width 680 height 198
type textarea "s"
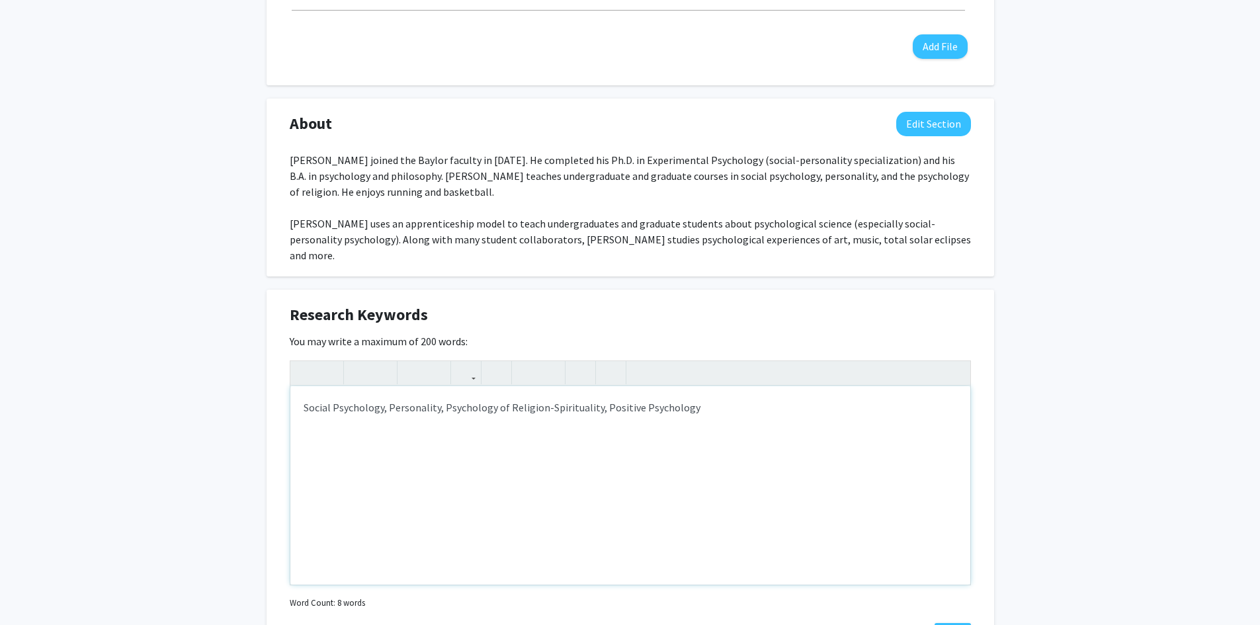
type textarea "Social Psychology, Personality, Psychology of Religion-Spirituality, Positive P…"
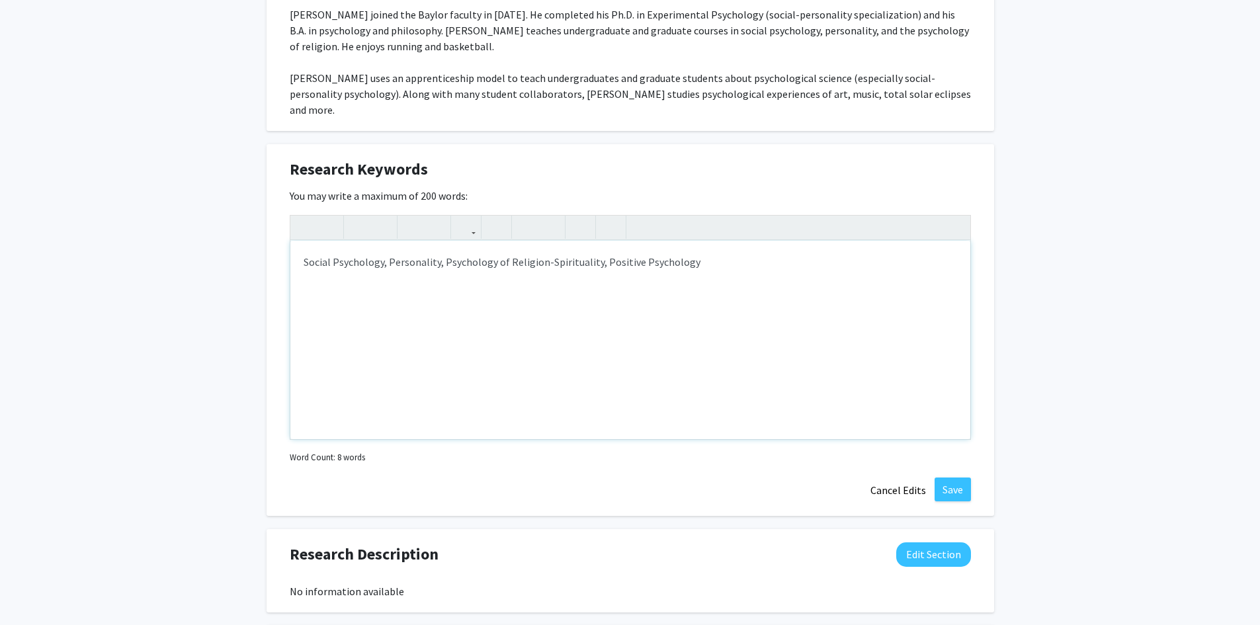
scroll to position [926, 0]
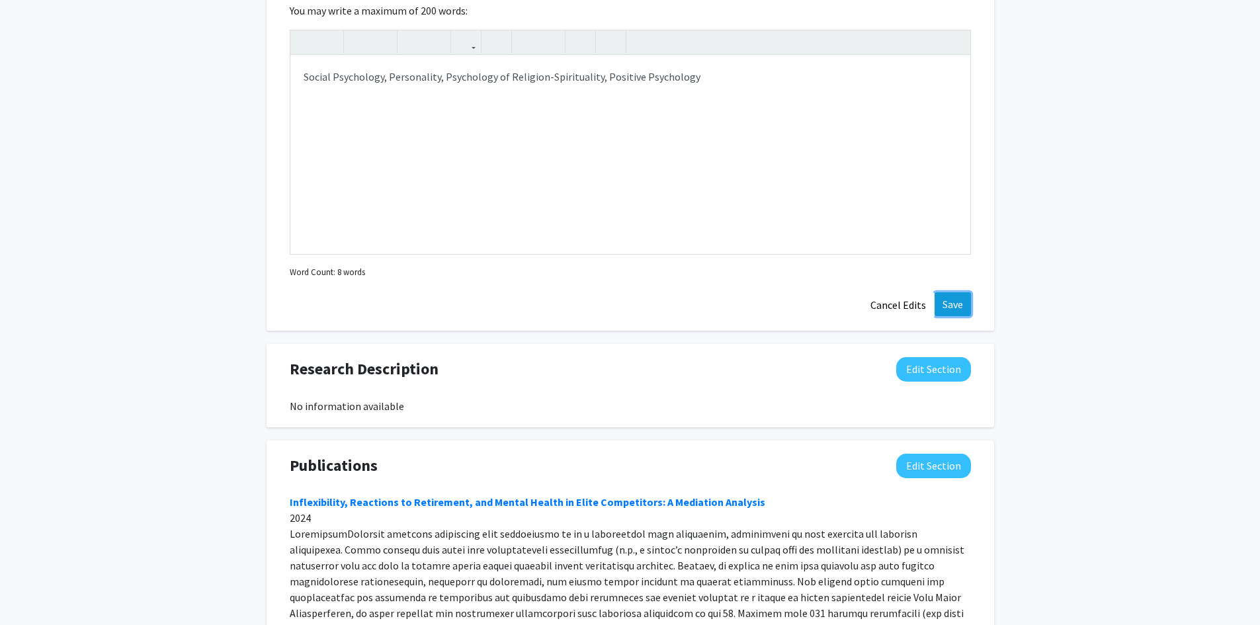
click at [954, 292] on button "Save" at bounding box center [952, 304] width 36 height 24
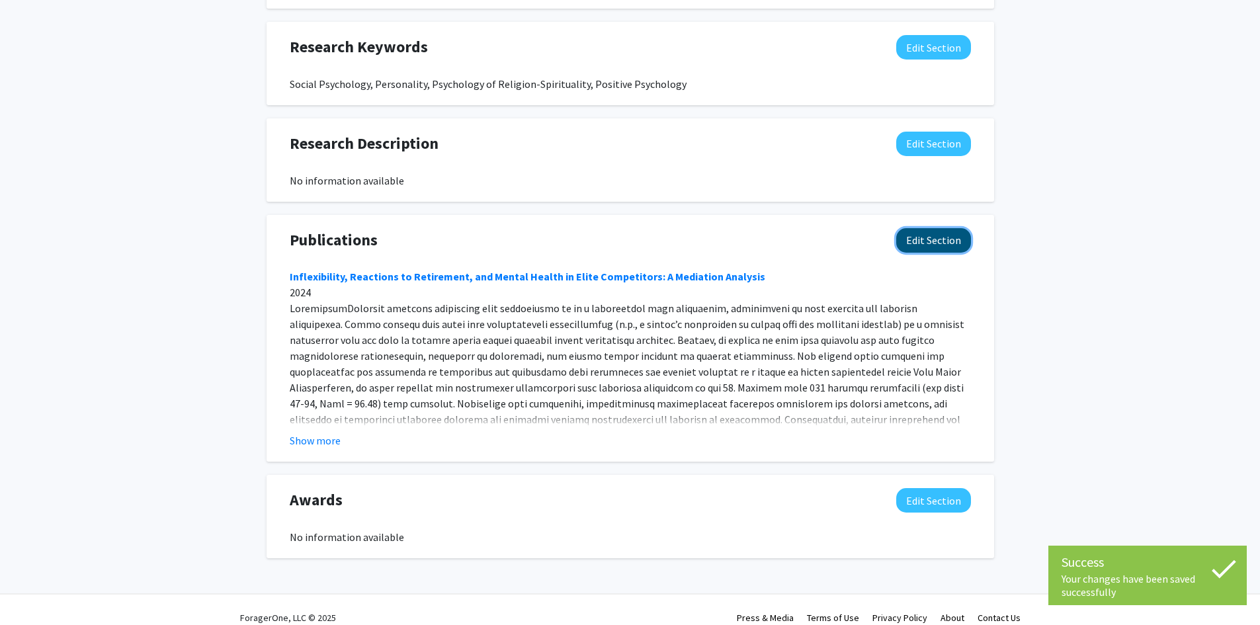
click at [924, 228] on button "Edit Section" at bounding box center [933, 240] width 75 height 24
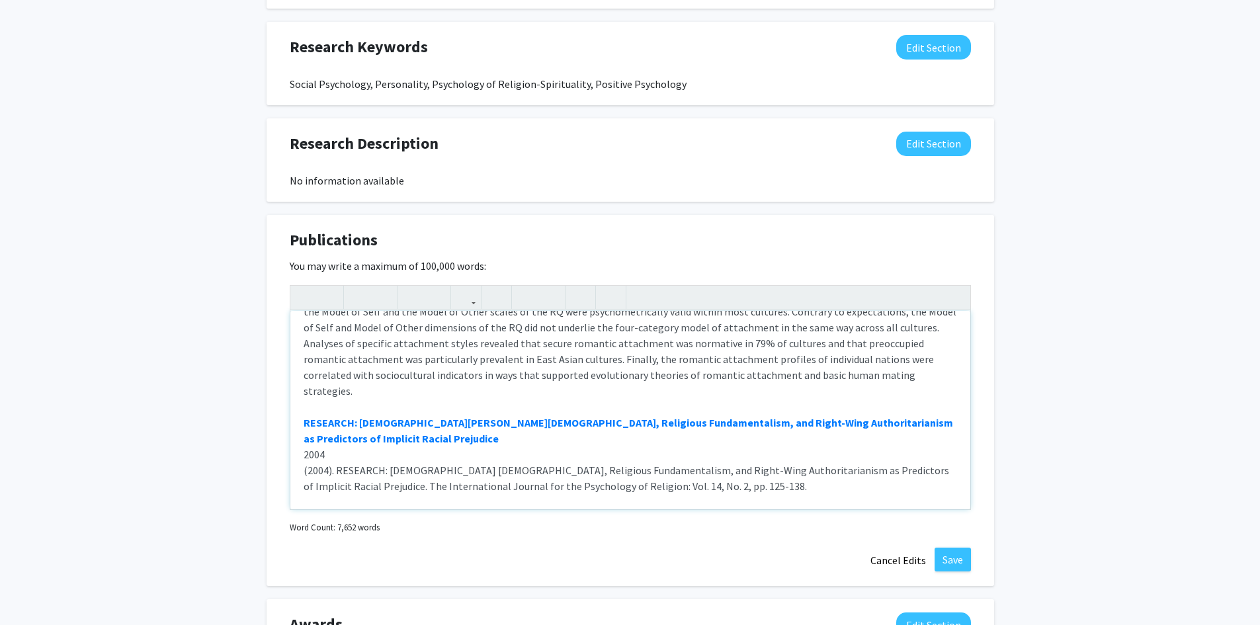
scroll to position [6812, 0]
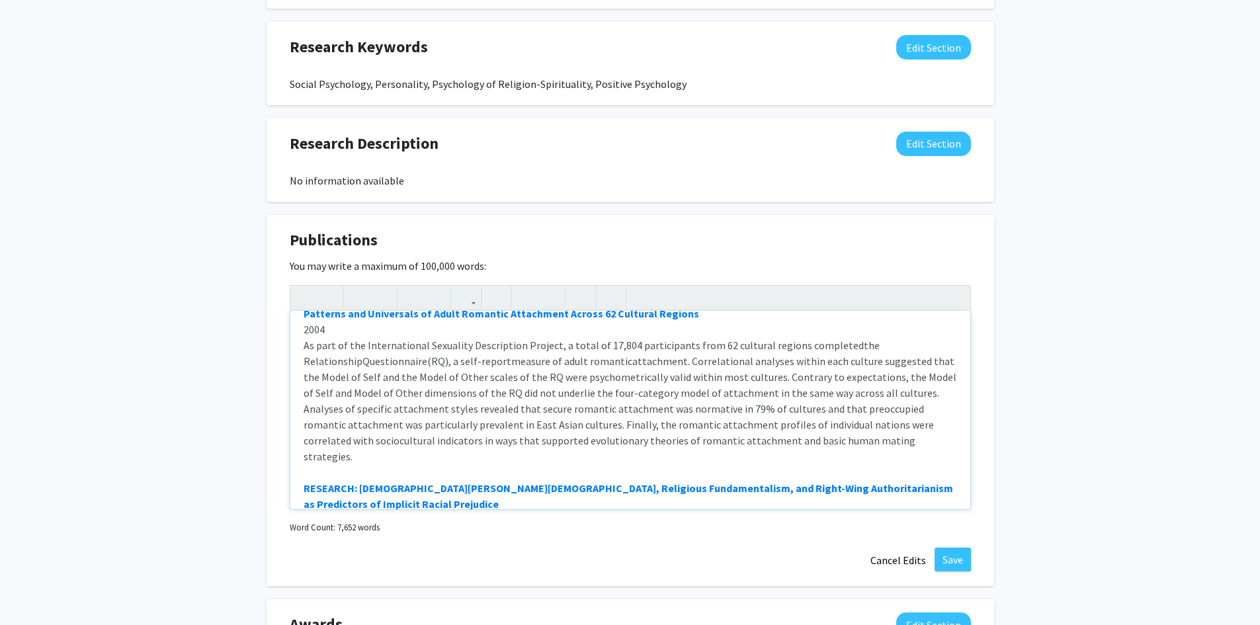
click at [304, 577] on link "Associations Between Religious Orientation and Varieties of Sexual Experience" at bounding box center [493, 583] width 379 height 13
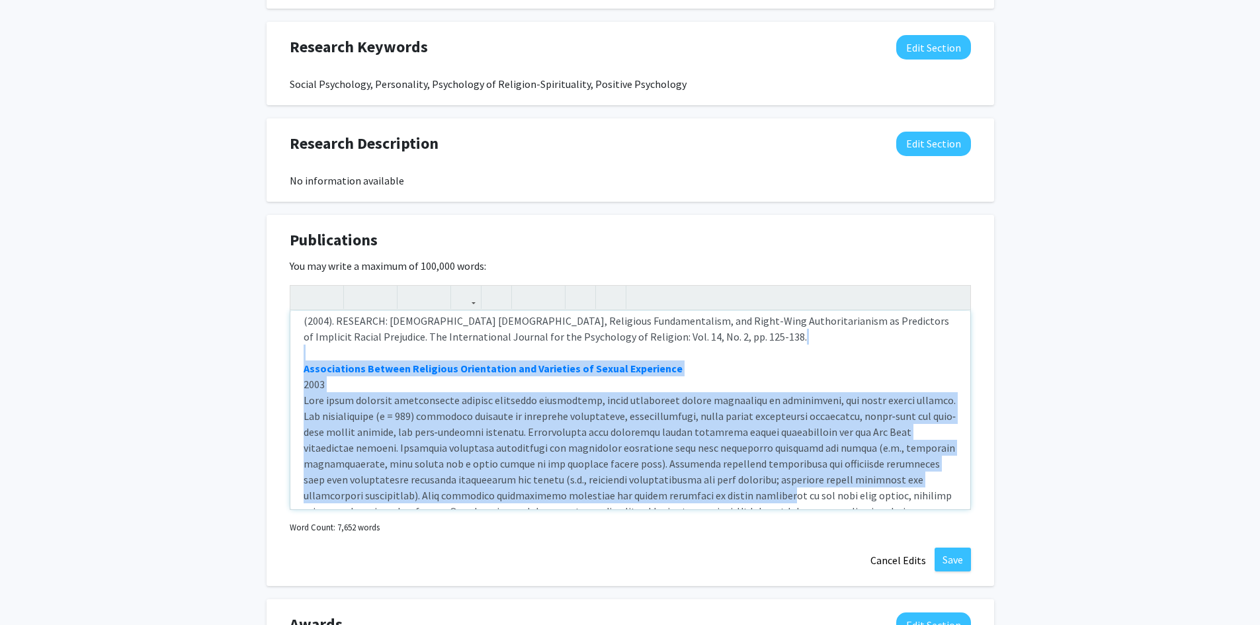
scroll to position [7025, 0]
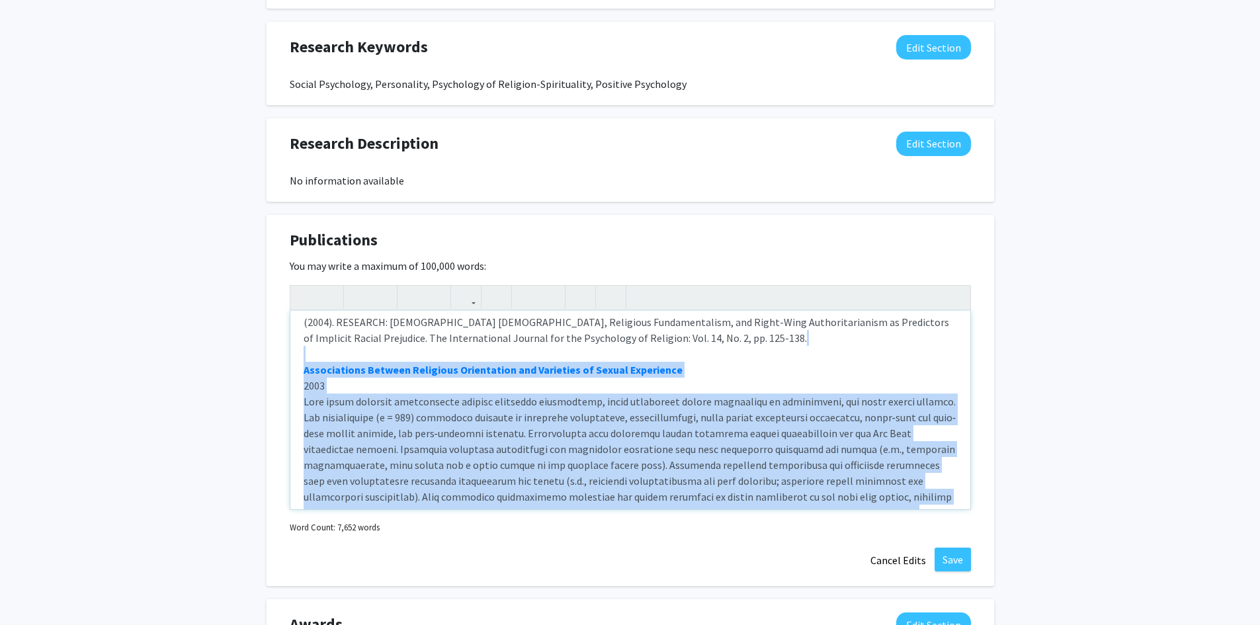
drag, startPoint x: 305, startPoint y: 384, endPoint x: 528, endPoint y: 333, distance: 228.6
click at [528, 333] on div "Inflexibility, Reactions to Retirement, and Mental Health in Elite Competitors:…" at bounding box center [630, 410] width 680 height 198
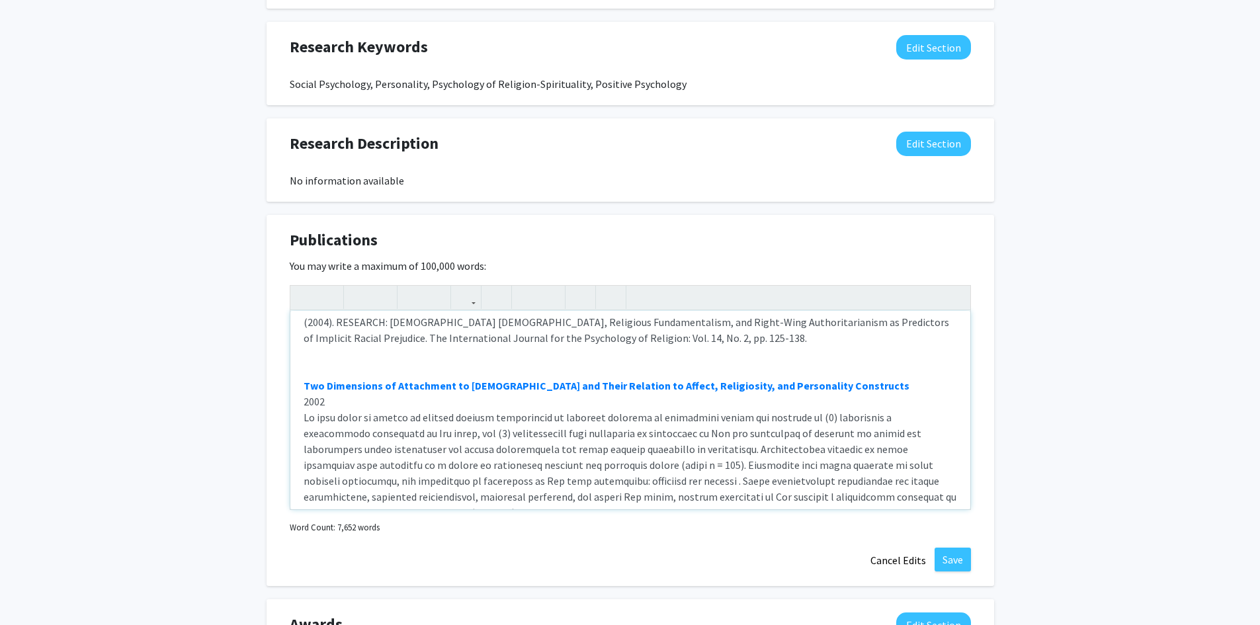
click at [347, 362] on div "Inflexibility, Reactions to Retirement, and Mental Health in Elite Competitors:…" at bounding box center [630, 410] width 680 height 198
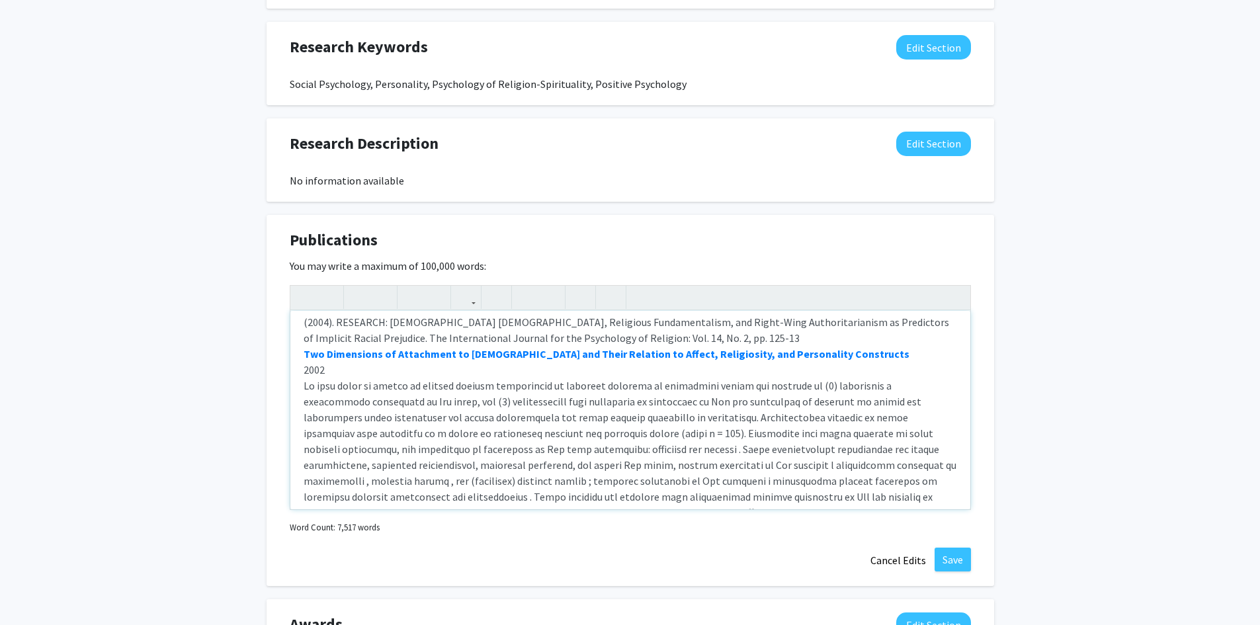
click at [330, 354] on div "Inflexibility, Reactions to Retirement, and Mental Health in Elite Competitors:…" at bounding box center [630, 410] width 680 height 198
click at [321, 354] on div "Inflexibility, Reactions to Retirement, and Mental Health in Elite Competitors:…" at bounding box center [630, 410] width 680 height 198
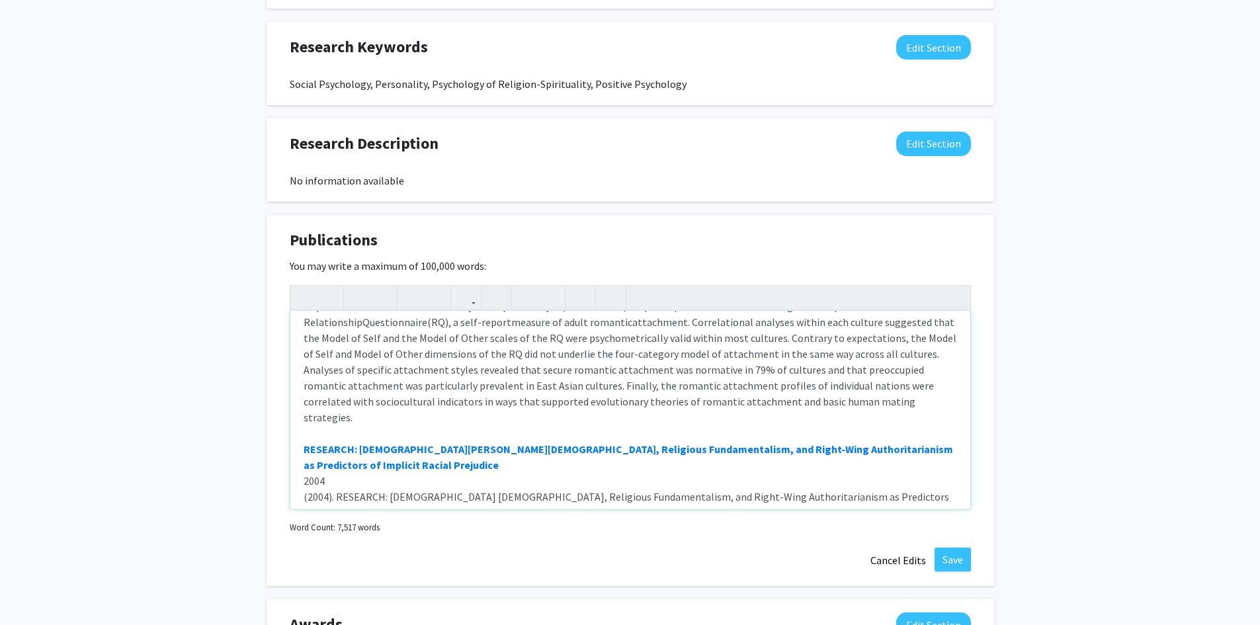
click at [688, 320] on div "Inflexibility, Reactions to Retirement, and Mental Health in Elite Competitors:…" at bounding box center [630, 410] width 680 height 198
click at [686, 320] on div "Inflexibility, Reactions to Retirement, and Mental Health in Elite Competitors:…" at bounding box center [630, 410] width 680 height 198
click at [671, 320] on div "Inflexibility, Reactions to Retirement, and Mental Health in Elite Competitors:…" at bounding box center [630, 410] width 680 height 198
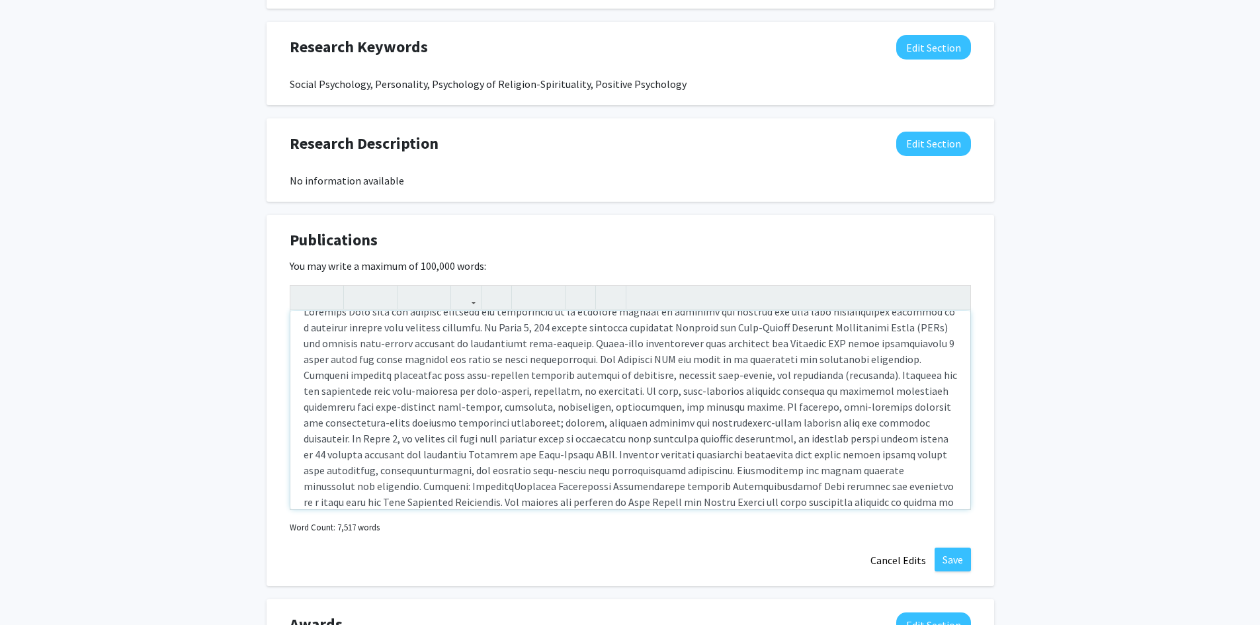
scroll to position [7898, 0]
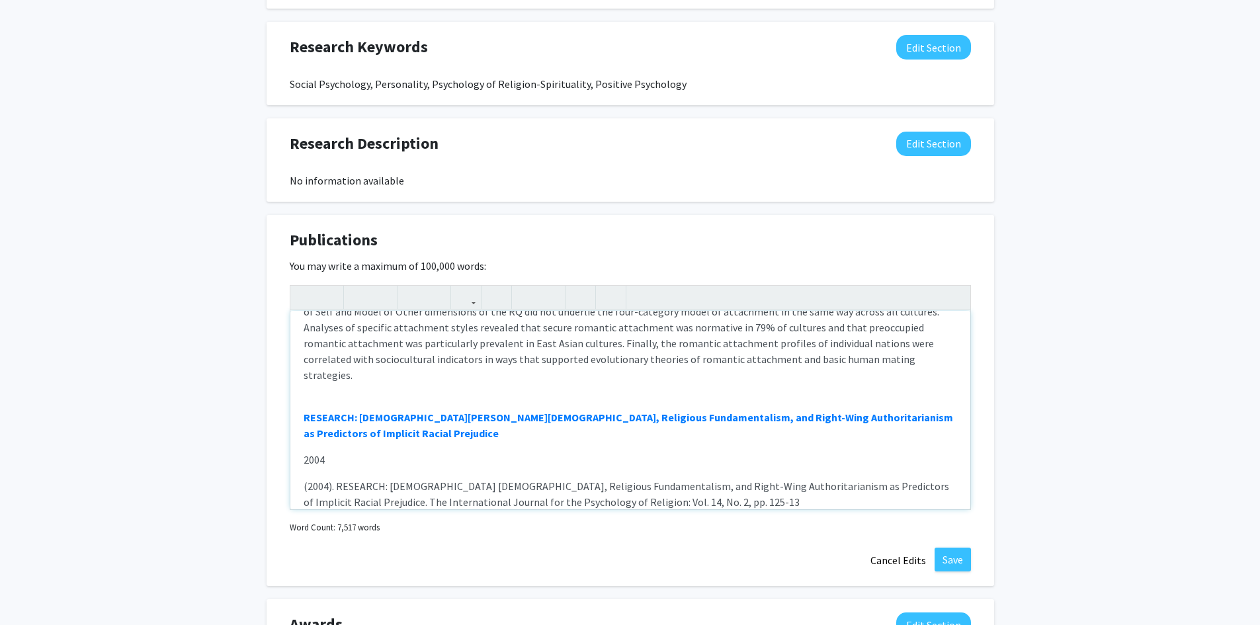
click at [658, 478] on p "(2004). RESEARCH: [DEMOGRAPHIC_DATA] [DEMOGRAPHIC_DATA], Religious Fundamentali…" at bounding box center [630, 494] width 653 height 32
type textarea "<l><ipsumd><s amet="conse://adi.eli/79.85103/382438" seddoe="_tempo">Incididunt…"
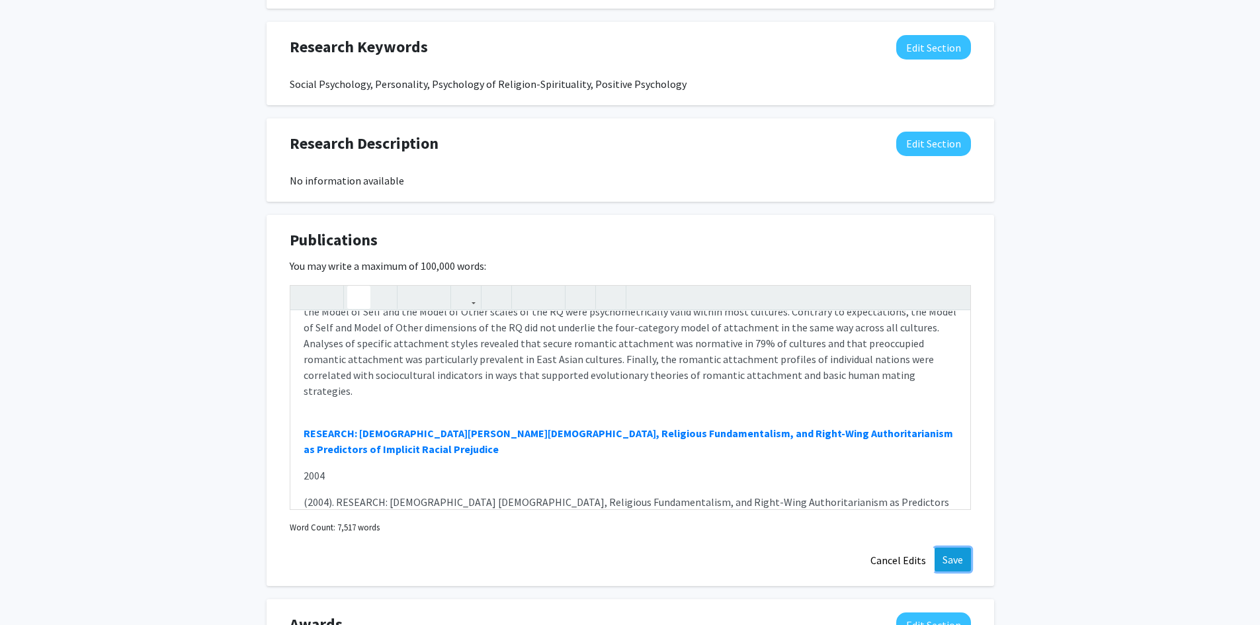
click at [960, 548] on button "Save" at bounding box center [952, 560] width 36 height 24
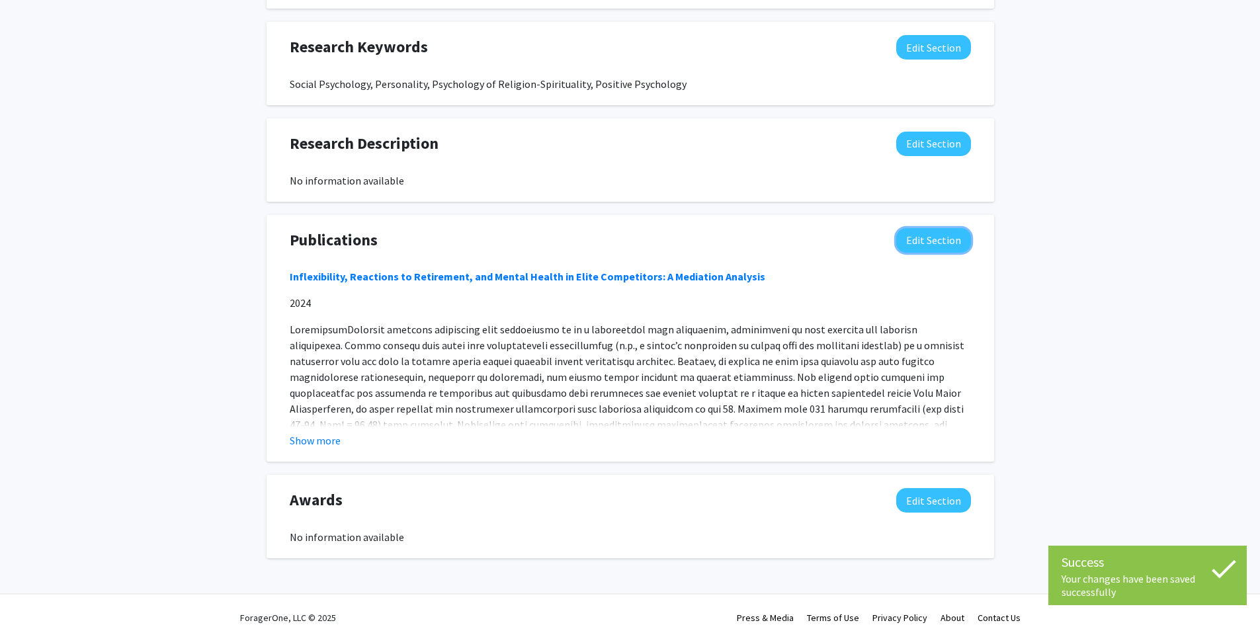
click at [919, 228] on button "Edit Section" at bounding box center [933, 240] width 75 height 24
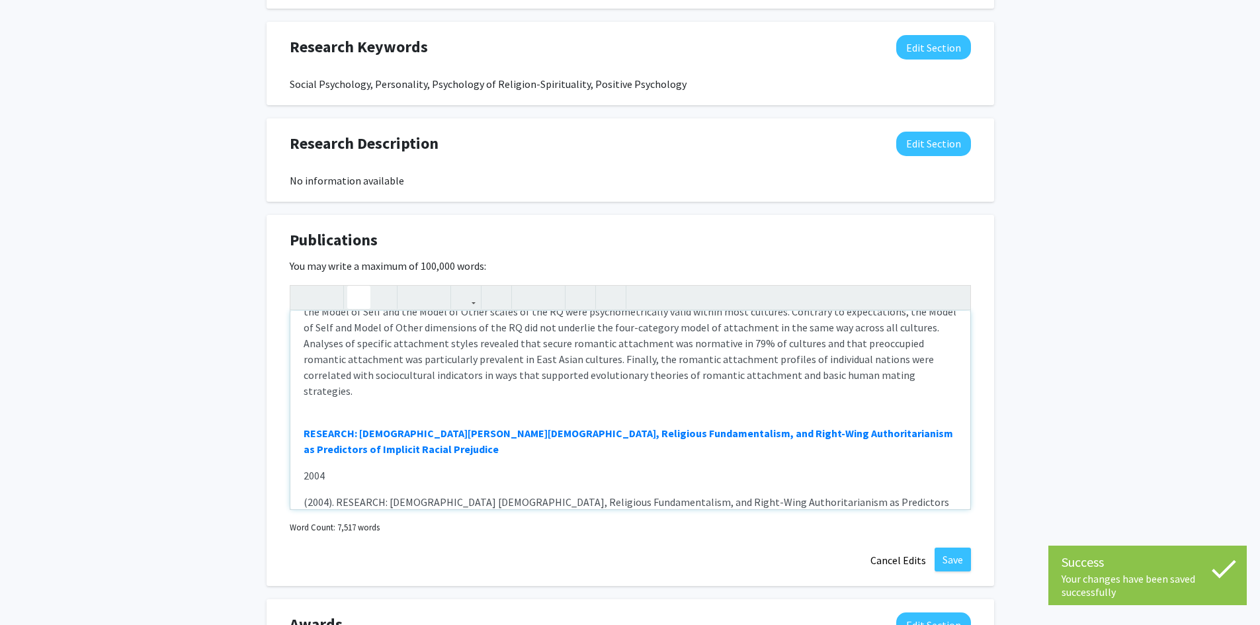
click at [598, 538] on link "Two Dimensions of Attachment to [DEMOGRAPHIC_DATA] and Their Relation to Affect…" at bounding box center [607, 544] width 606 height 13
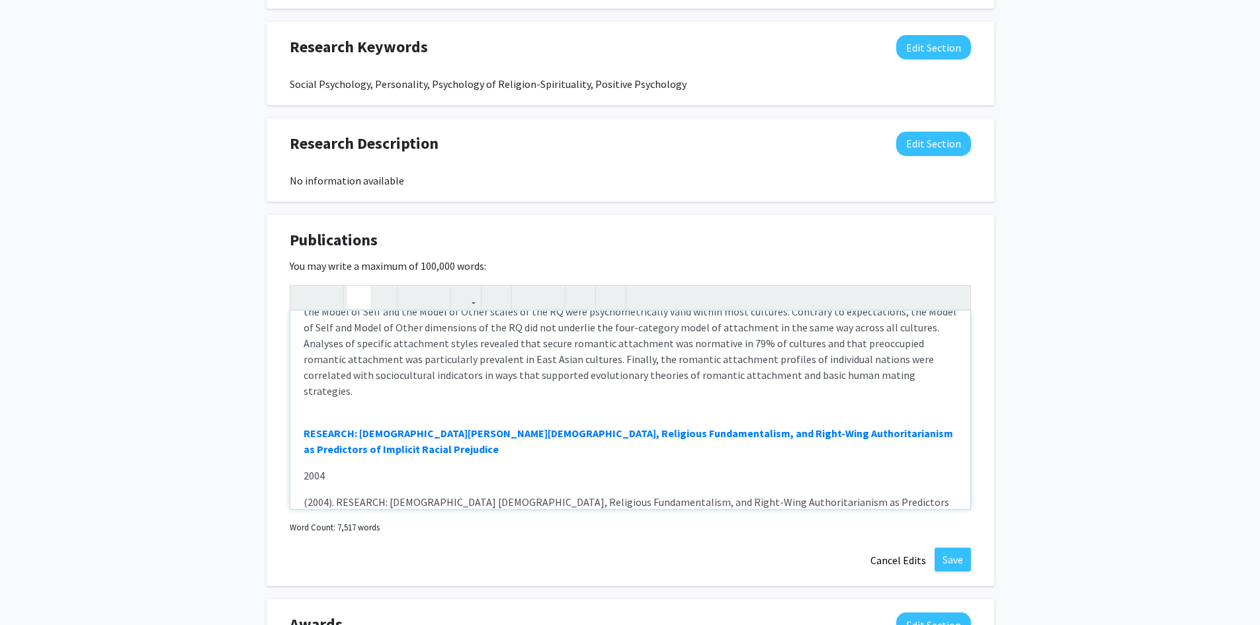
click at [591, 538] on link "Two Dimensions of Attachment to [DEMOGRAPHIC_DATA] and Their Relation to Affect…" at bounding box center [607, 544] width 606 height 13
click at [645, 258] on div "You may write a maximum of 100,000 words: Inflexibility, Reactions to Retiremen…" at bounding box center [630, 397] width 681 height 279
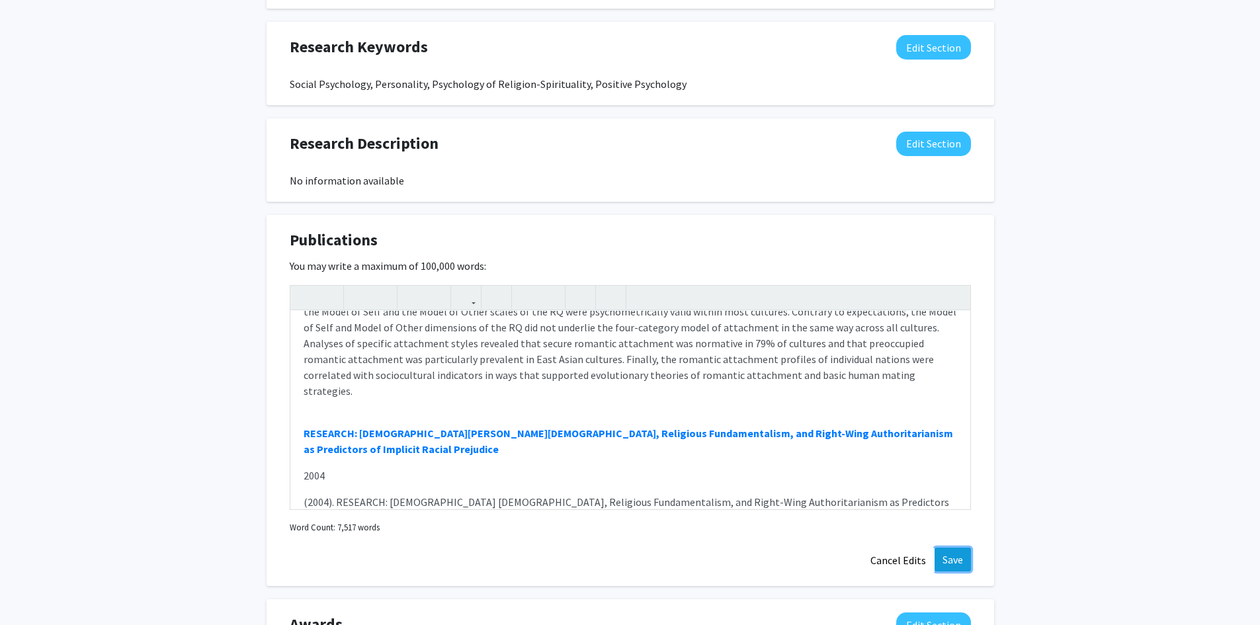
click at [954, 548] on button "Save" at bounding box center [952, 560] width 36 height 24
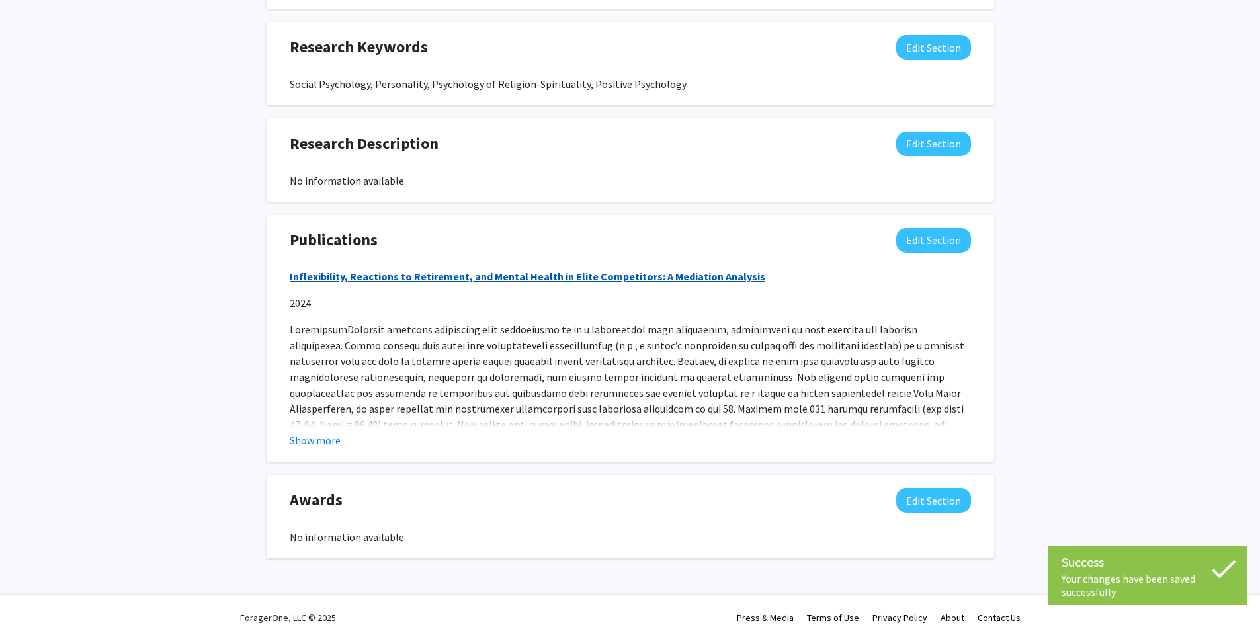
click at [497, 270] on link "Inflexibility, Reactions to Retirement, and Mental Health in Elite Competitors:…" at bounding box center [527, 276] width 475 height 13
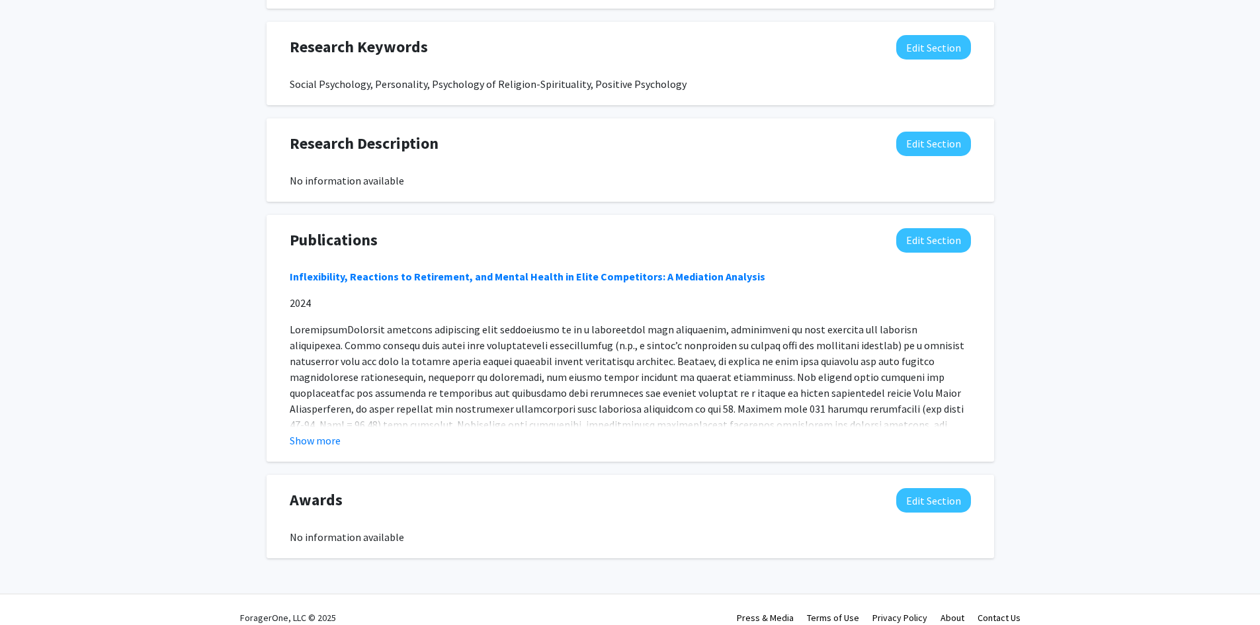
click at [794, 342] on p at bounding box center [630, 408] width 681 height 175
click at [794, 339] on p at bounding box center [630, 408] width 681 height 175
click at [925, 488] on button "Edit Section" at bounding box center [933, 500] width 75 height 24
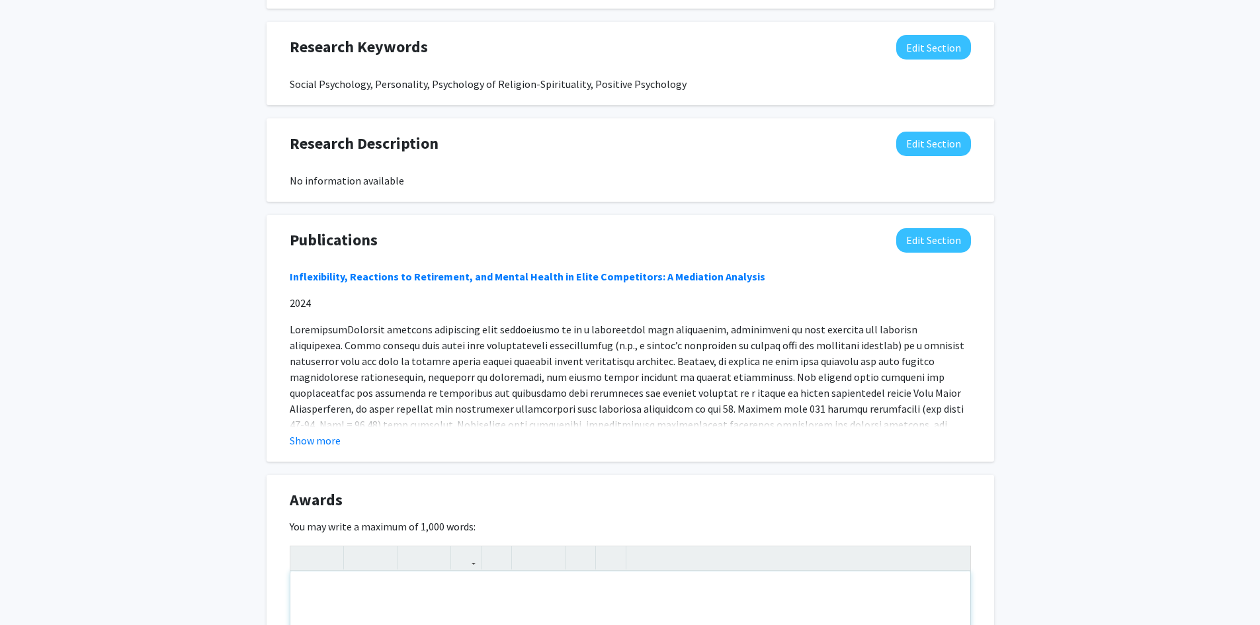
paste div "Note to users with screen readers: Please deactivate our accessibility plugin f…"
type textarea "<p>HONORS AND AWARDS </p> <p>2017 Godin Prize (Mid-Career Research Award); Inte…"
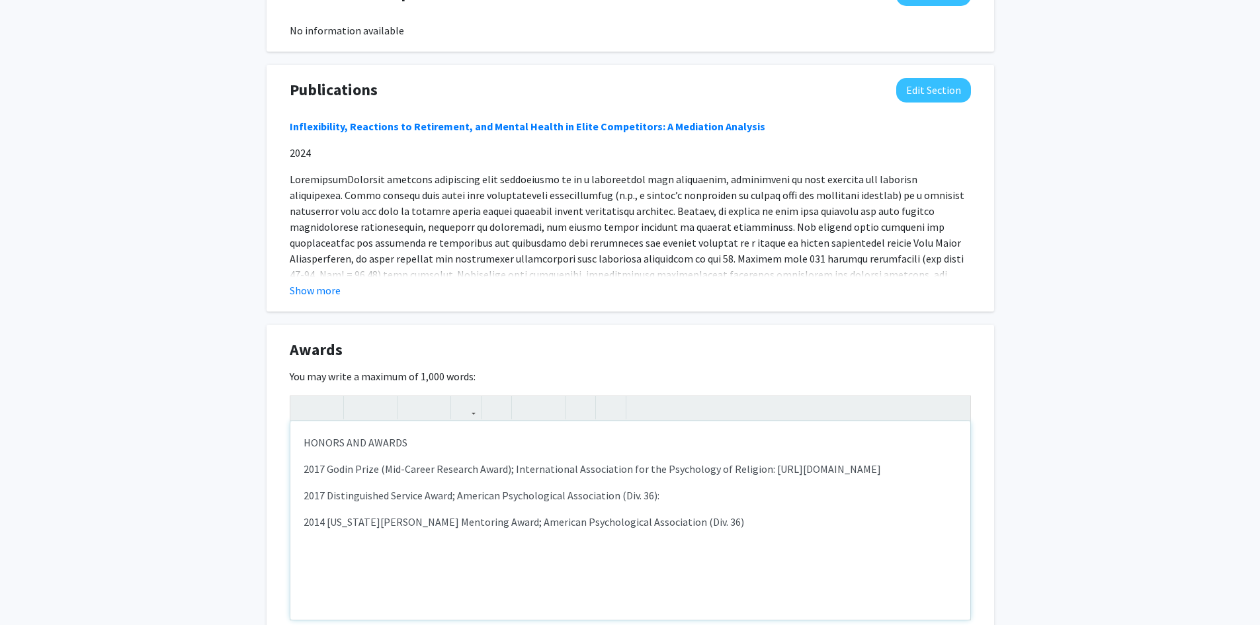
scroll to position [1061, 0]
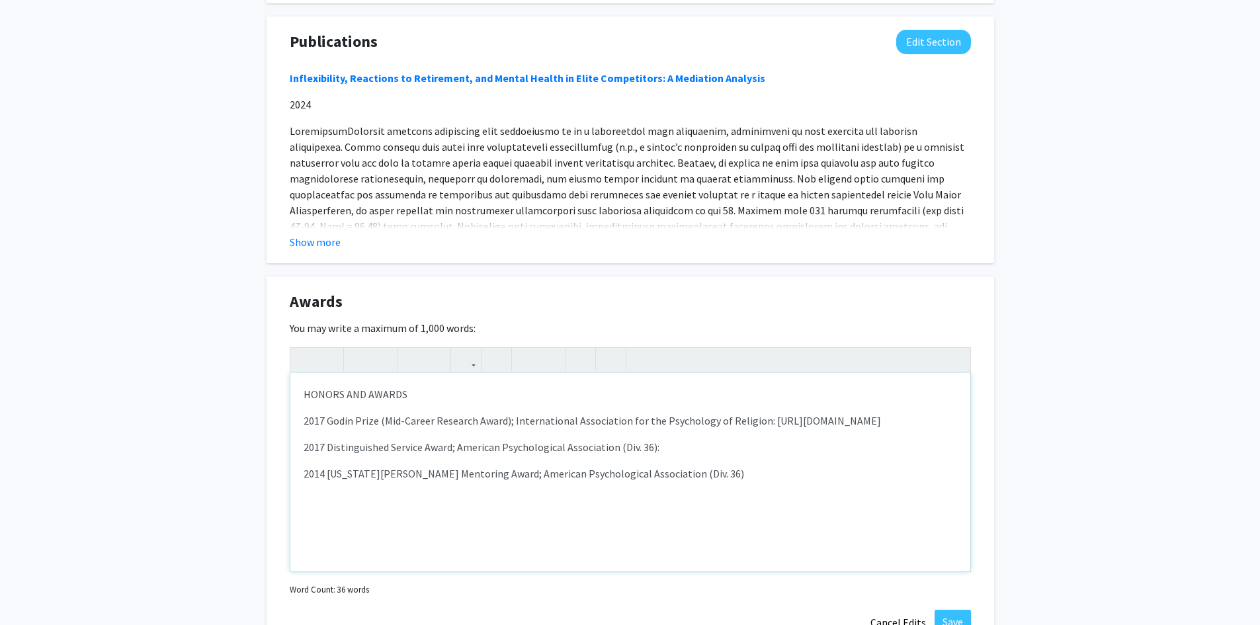
click at [467, 425] on p "2017 Godin Prize (Mid-Career Research Award); International Association for the…" at bounding box center [630, 421] width 653 height 16
click at [671, 446] on p "2017 Distinguished Service Award; American Psychological Association (Div. 36):" at bounding box center [630, 447] width 653 height 16
click at [671, 470] on p "2014 [US_STATE][PERSON_NAME] Mentoring Award; American Psychological Associatio…" at bounding box center [630, 474] width 653 height 16
click at [952, 610] on button "Save" at bounding box center [952, 622] width 36 height 24
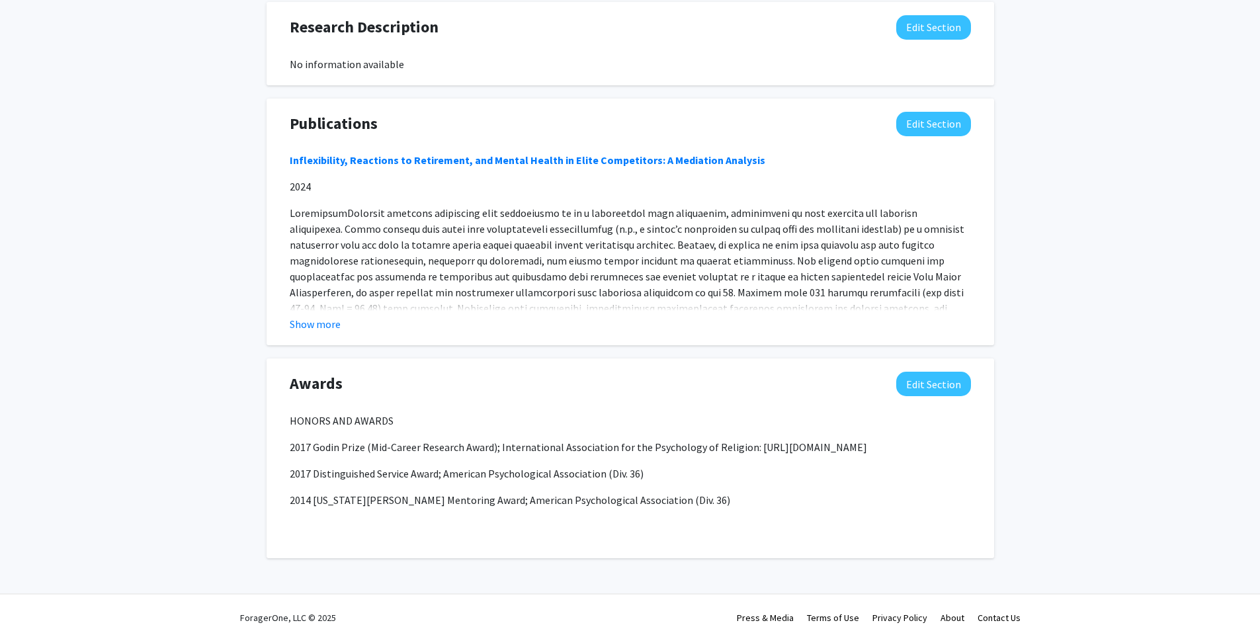
click at [393, 413] on p "HONORS AND AWARDS" at bounding box center [630, 421] width 681 height 16
click at [392, 413] on p "HONORS AND AWARDS" at bounding box center [630, 421] width 681 height 16
click at [376, 413] on p "HONORS AND AWARDS" at bounding box center [630, 421] width 681 height 16
drag, startPoint x: 292, startPoint y: 404, endPoint x: 401, endPoint y: 405, distance: 109.1
click at [401, 413] on p "HONORS AND AWARDS" at bounding box center [630, 421] width 681 height 16
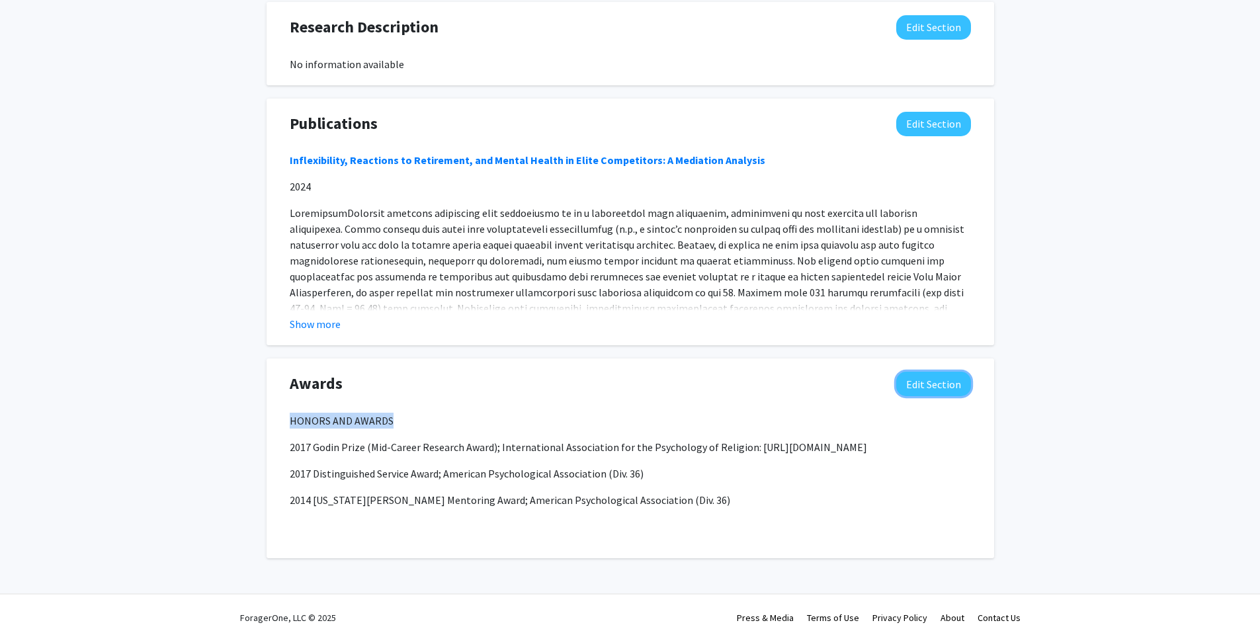
click at [906, 372] on button "Edit Section" at bounding box center [933, 384] width 75 height 24
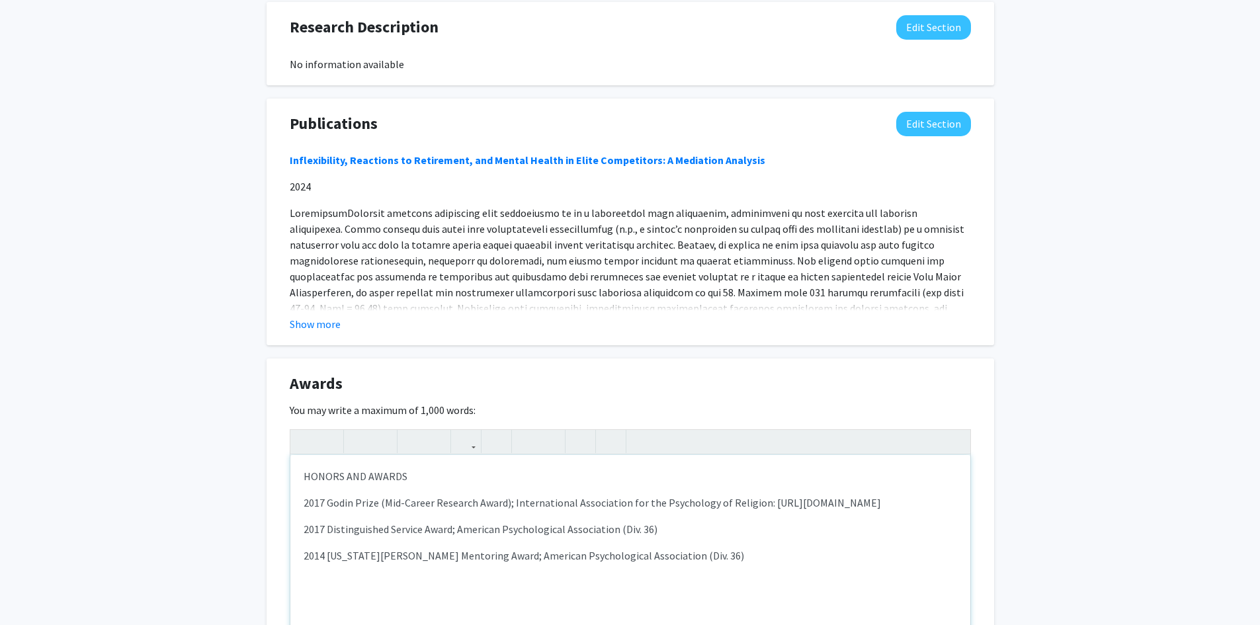
click at [402, 468] on p "HONORS AND AWARDS" at bounding box center [630, 476] width 653 height 16
drag, startPoint x: 406, startPoint y: 460, endPoint x: 305, endPoint y: 459, distance: 101.2
click at [305, 468] on p "HONORS AND AWARDS" at bounding box center [630, 476] width 653 height 16
click at [354, 431] on icon "button" at bounding box center [358, 442] width 11 height 22
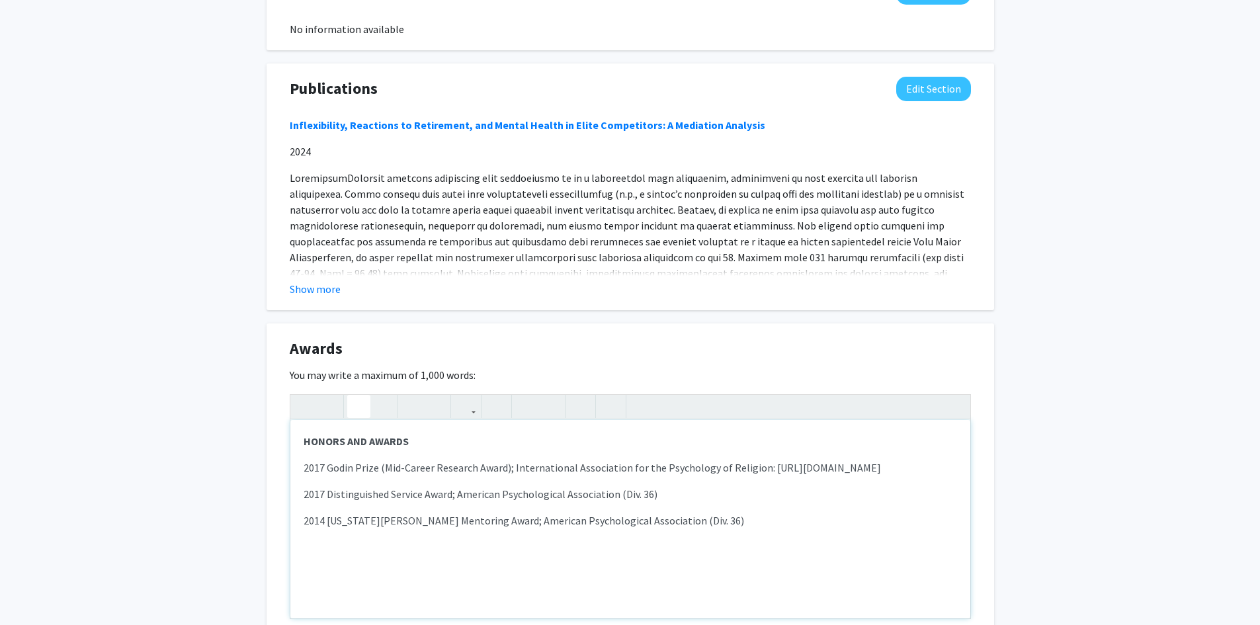
scroll to position [1046, 0]
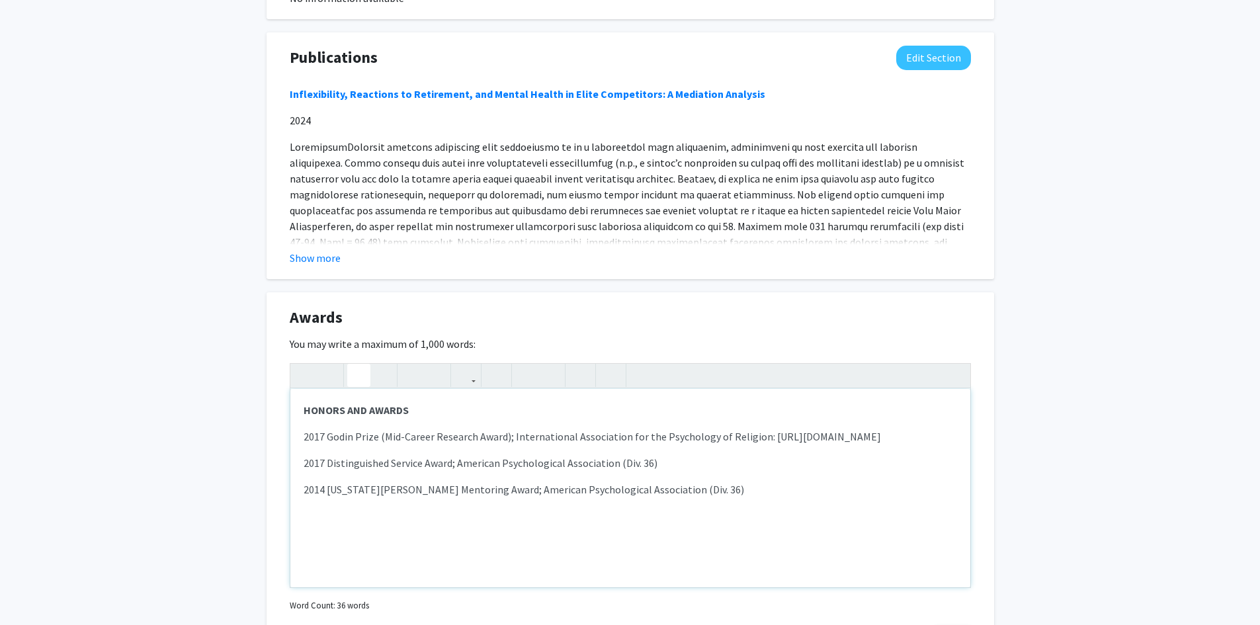
click at [686, 492] on p "2014 [US_STATE][PERSON_NAME] Mentoring Award; American Psychological Associatio…" at bounding box center [630, 489] width 653 height 16
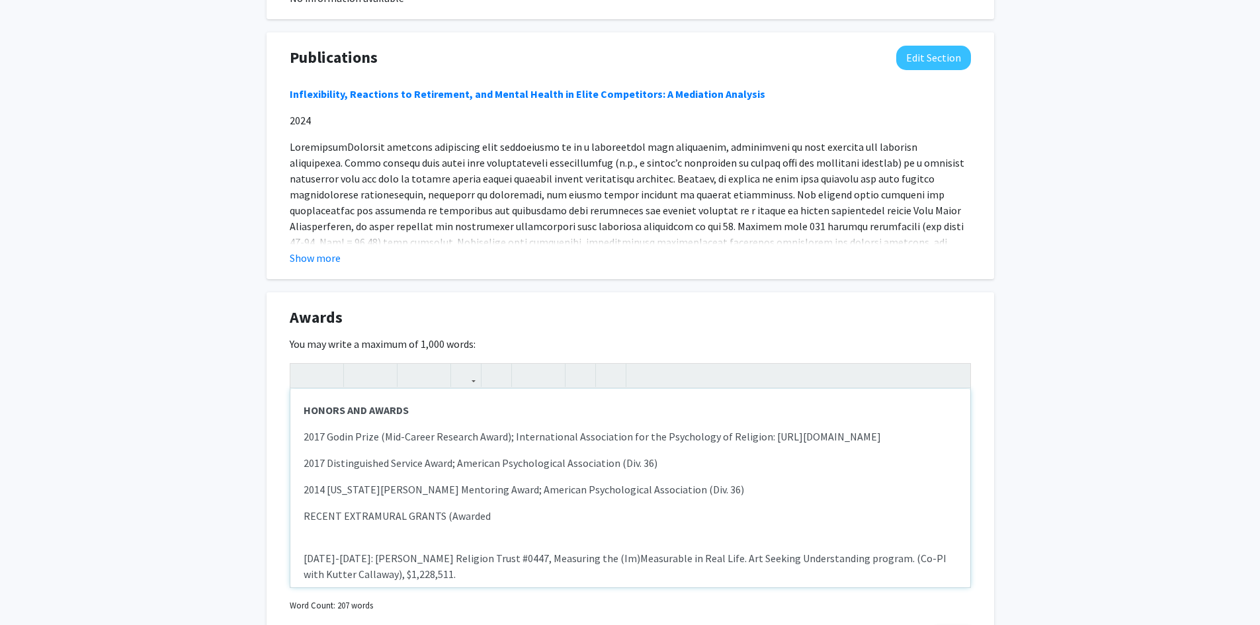
click at [505, 515] on p "RECENT EXTRAMURAL GRANTS (Awarded" at bounding box center [630, 516] width 653 height 16
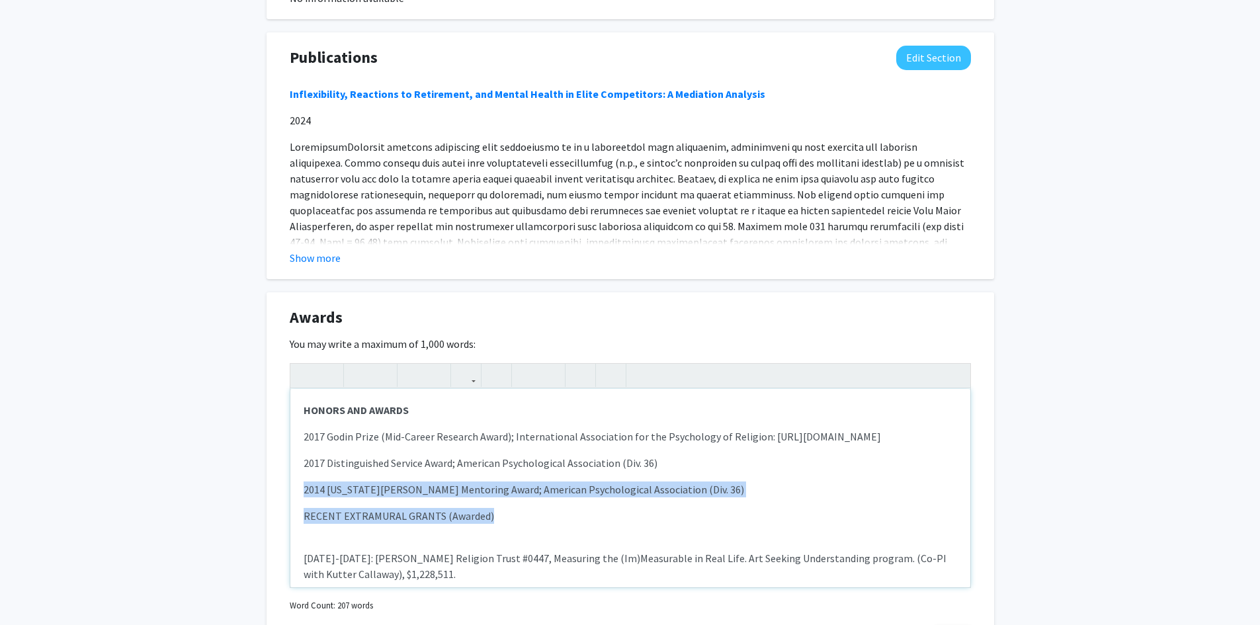
drag, startPoint x: 507, startPoint y: 512, endPoint x: 267, endPoint y: 496, distance: 241.2
click at [267, 496] on div "Awards Edit Section You may write a maximum of 1,000 words: HONORS AND AWARDS …" at bounding box center [630, 478] width 727 height 372
click at [297, 511] on div "HONORS AND AWARDS  2017 Godin Prize (Mid-Career Research Award); Internationa…" at bounding box center [630, 488] width 680 height 198
click at [422, 522] on p "RECENT EXTRAMURAL GRANTS (Awarded)" at bounding box center [630, 516] width 653 height 16
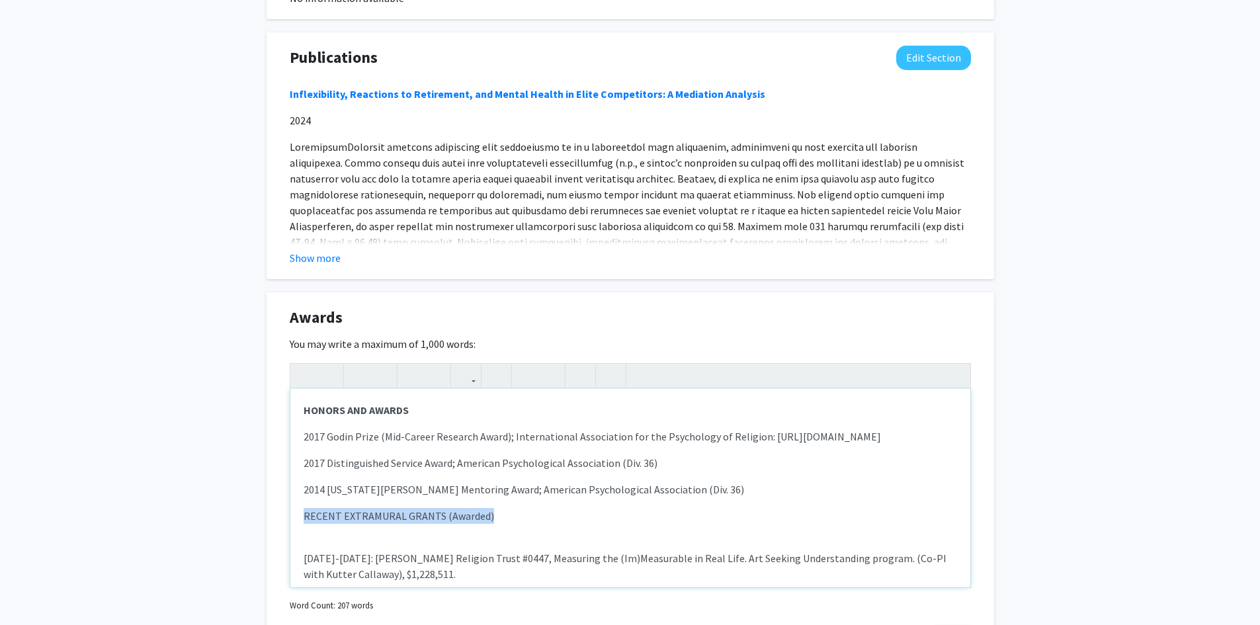
drag, startPoint x: 491, startPoint y: 517, endPoint x: 284, endPoint y: 513, distance: 206.4
click at [284, 513] on div "Awards Edit Section You may write a maximum of 1,000 words: HONORS AND AWARDS …" at bounding box center [630, 478] width 727 height 372
click at [353, 364] on use "button" at bounding box center [353, 364] width 0 height 0
click at [334, 529] on div "HONORS AND AWARDS  2017 Godin Prize (Mid-Career Research Award); Internationa…" at bounding box center [630, 488] width 680 height 198
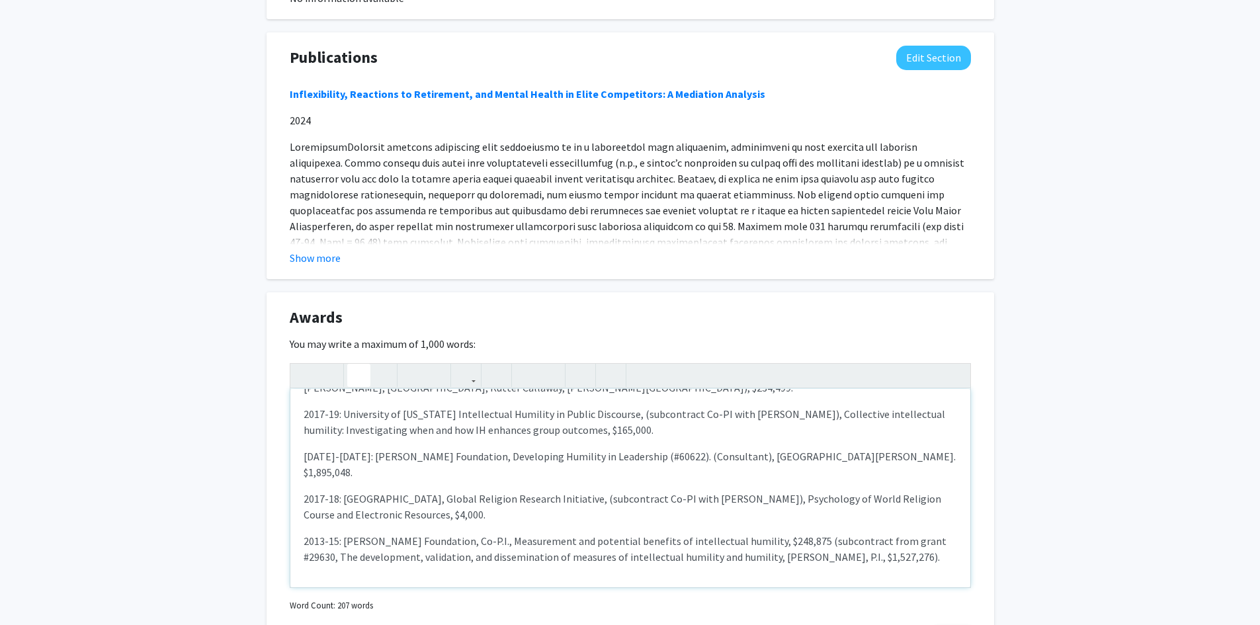
scroll to position [265, 0]
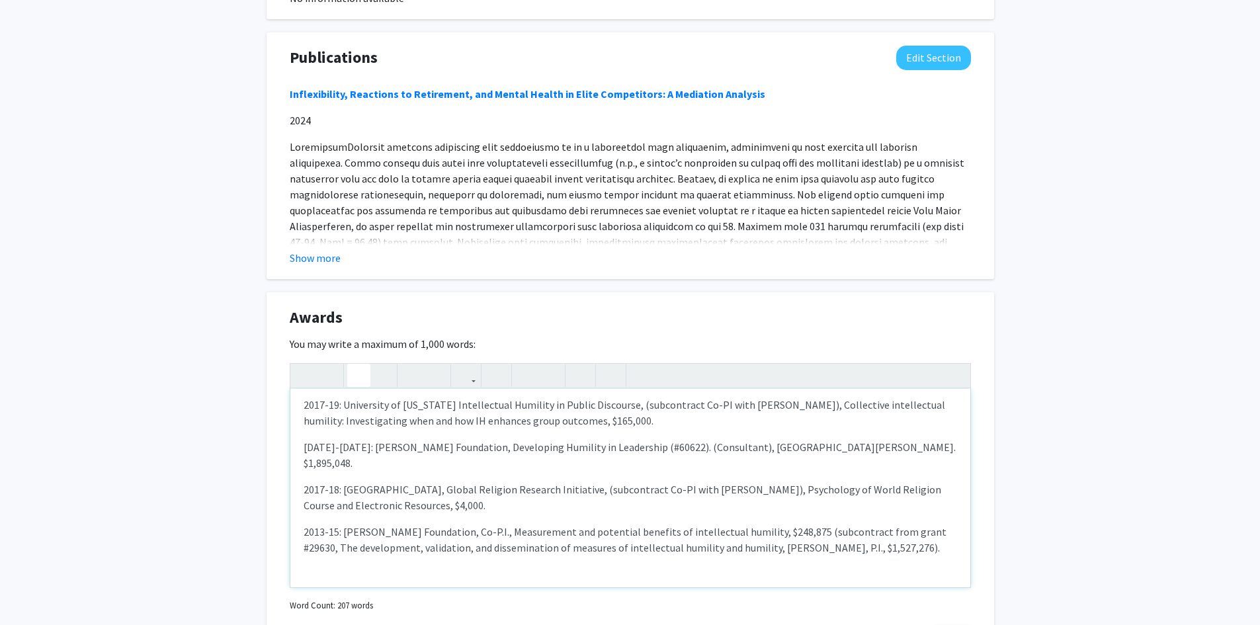
click at [331, 554] on div "HONORS AND AWARDS  2017 Godin Prize (Mid-Career Research Award); Internationa…" at bounding box center [630, 488] width 680 height 198
type textarea "<p><strong>HONORS AND AWARDS </strong></p> <p>2017 Godin Prize (Mid-Career Rese…"
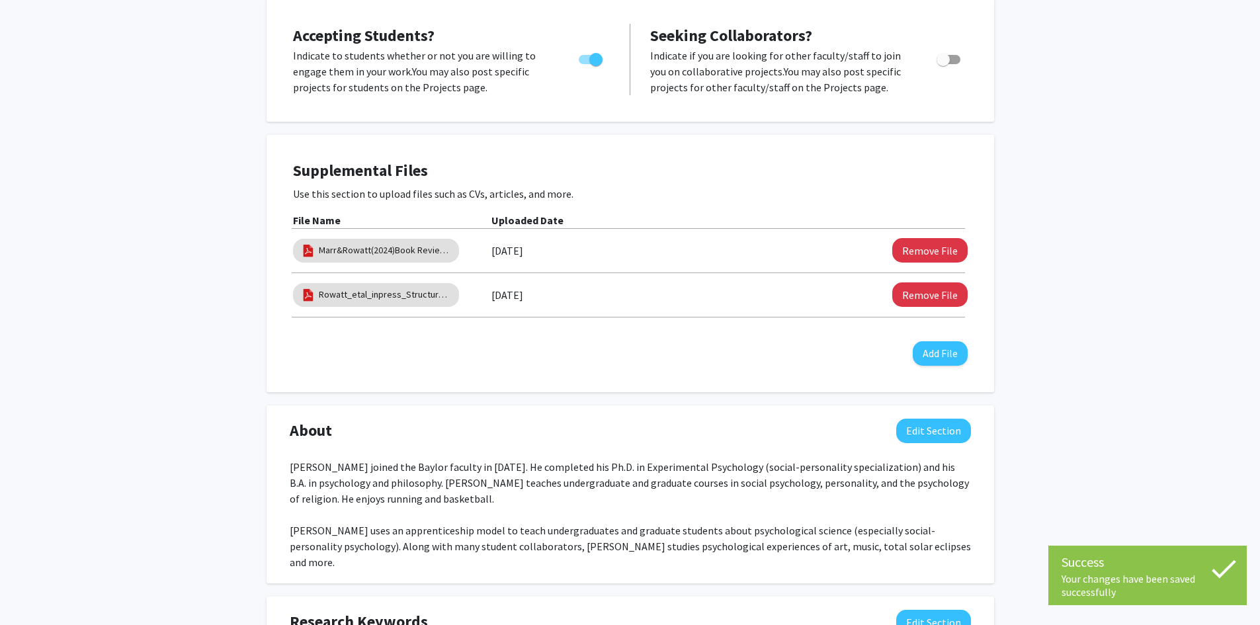
scroll to position [0, 0]
